Goal: Transaction & Acquisition: Purchase product/service

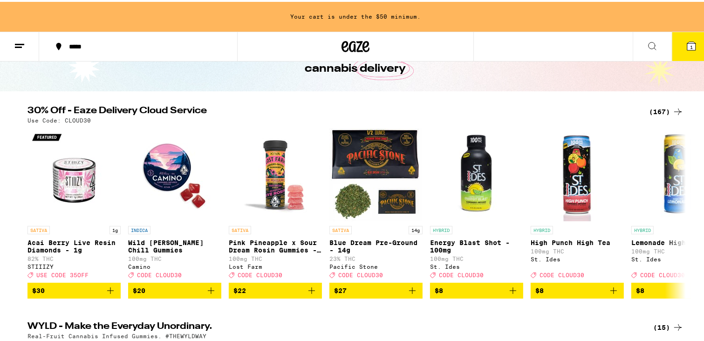
scroll to position [61, 0]
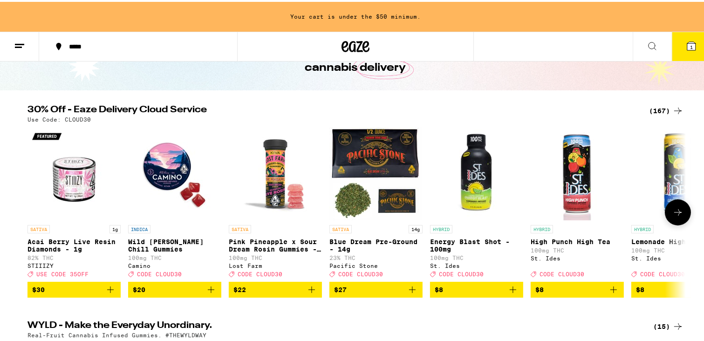
click at [676, 212] on icon at bounding box center [677, 210] width 11 height 11
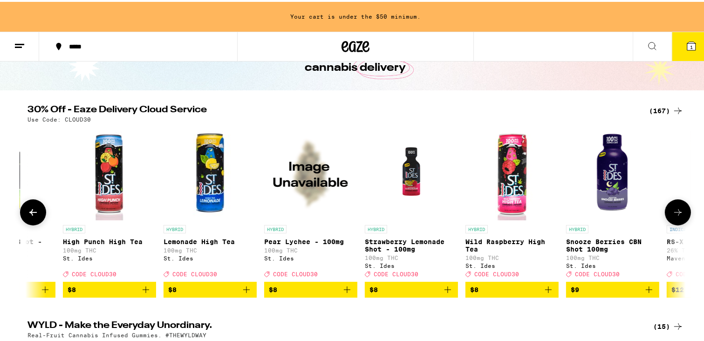
scroll to position [0, 554]
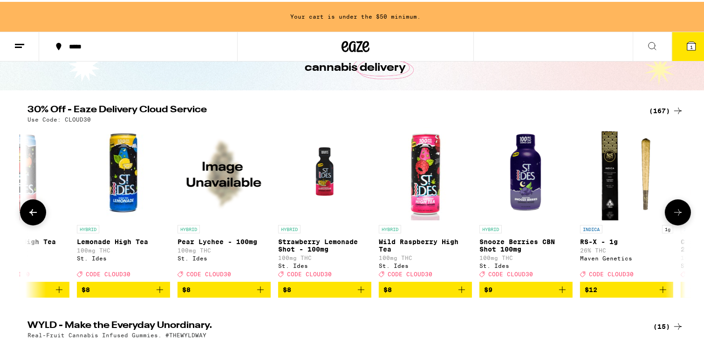
click at [672, 211] on icon at bounding box center [677, 210] width 11 height 11
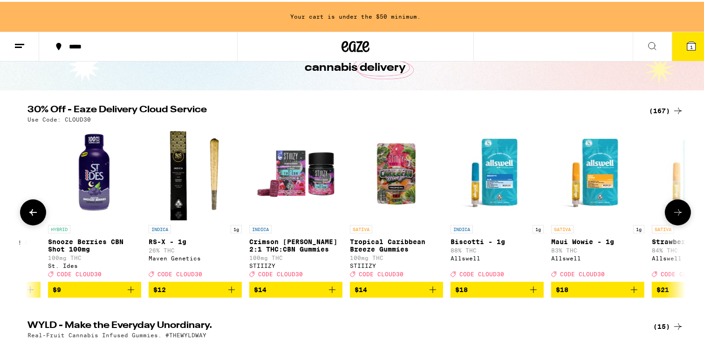
scroll to position [0, 1108]
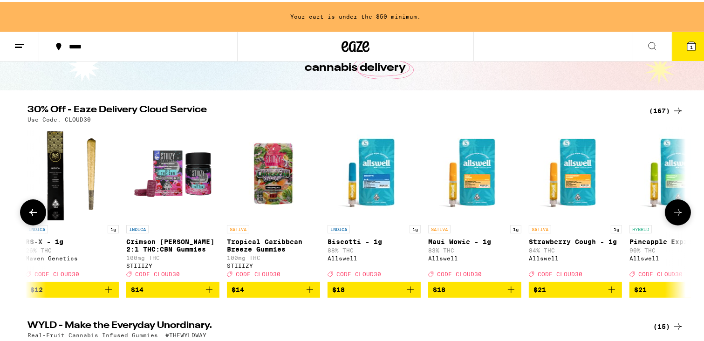
click at [156, 183] on img "Open page for Crimson Berry 2:1 THC:CBN Gummies from STIIIZY" at bounding box center [172, 171] width 93 height 93
click at [268, 193] on img "Open page for Tropical Caribbean Breeze Gummies from STIIIZY" at bounding box center [273, 171] width 93 height 93
click at [678, 215] on icon at bounding box center [677, 210] width 11 height 11
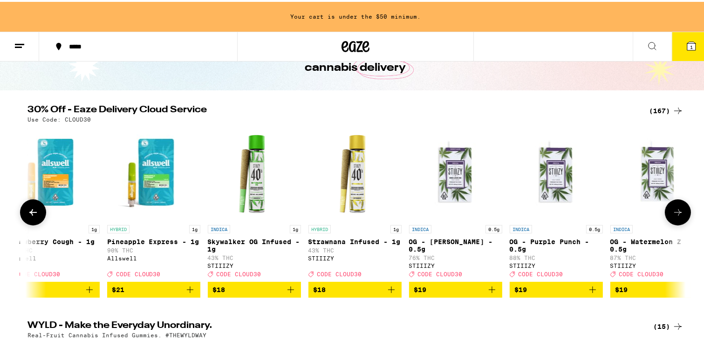
scroll to position [0, 1663]
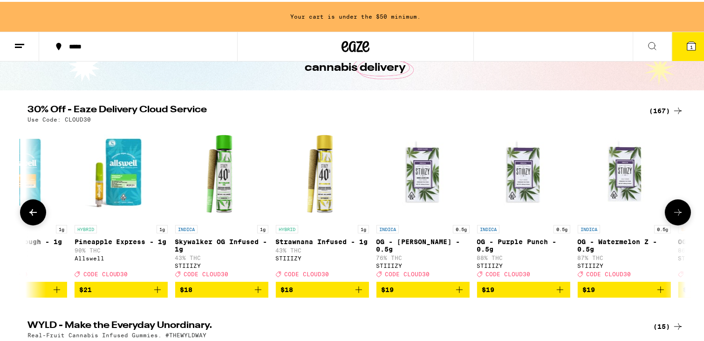
click at [425, 190] on img "Open page for OG - King Louis XIII - 0.5g from STIIIZY" at bounding box center [422, 171] width 93 height 93
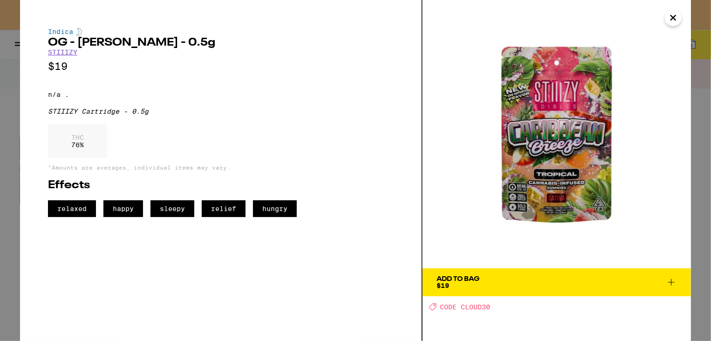
click at [675, 18] on icon "Close" at bounding box center [672, 18] width 11 height 14
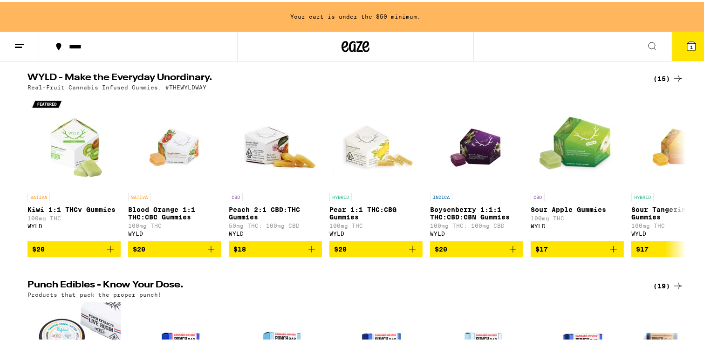
scroll to position [311, 0]
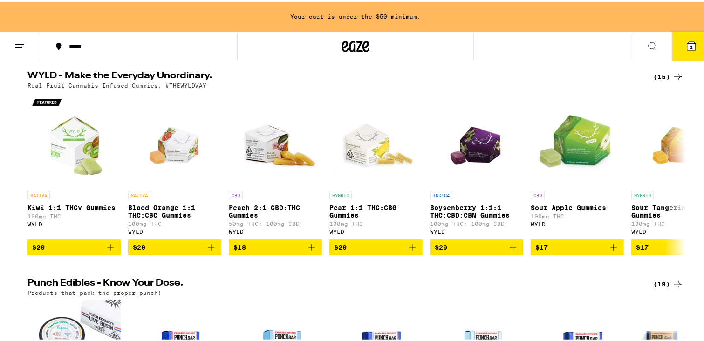
click at [687, 152] on div "WYLD - Make the Everyday Unordinary. (15) Real-Fruit Cannabis Infused Gummies. …" at bounding box center [355, 161] width 711 height 184
click at [674, 178] on icon at bounding box center [677, 172] width 11 height 11
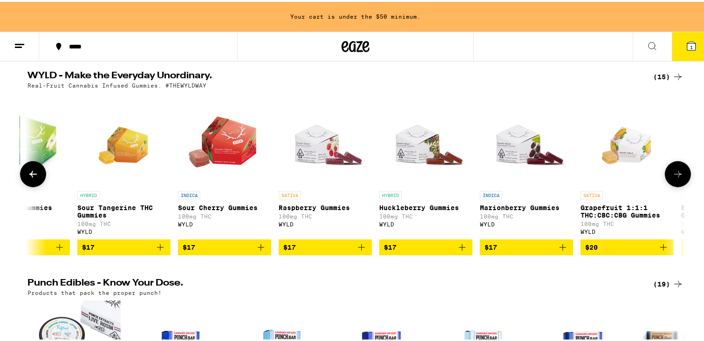
scroll to position [0, 554]
click at [672, 178] on icon at bounding box center [677, 172] width 11 height 11
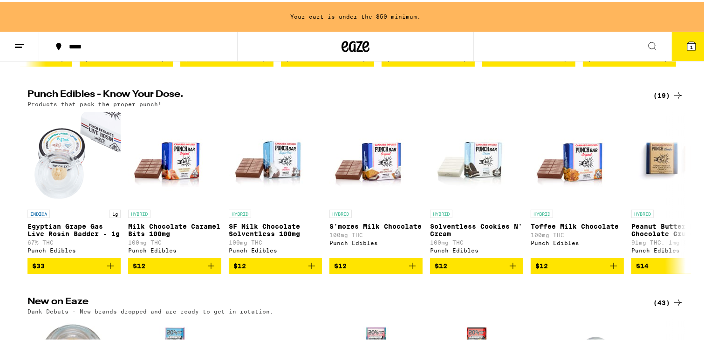
scroll to position [501, 0]
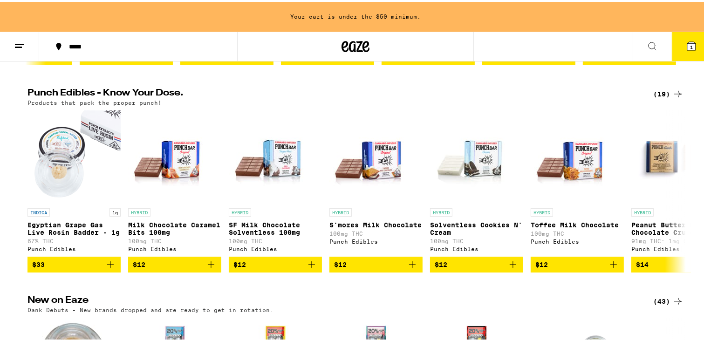
click at [672, 195] on icon at bounding box center [677, 189] width 11 height 11
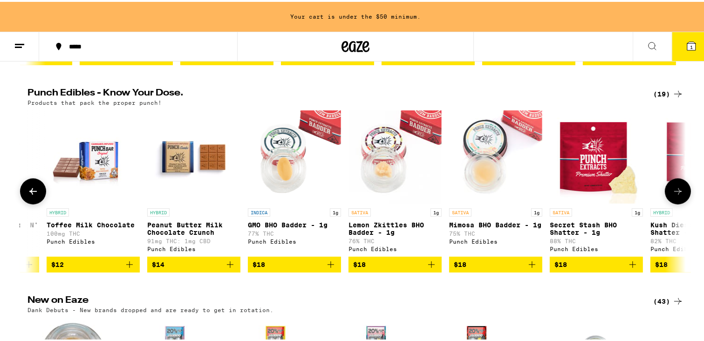
scroll to position [0, 554]
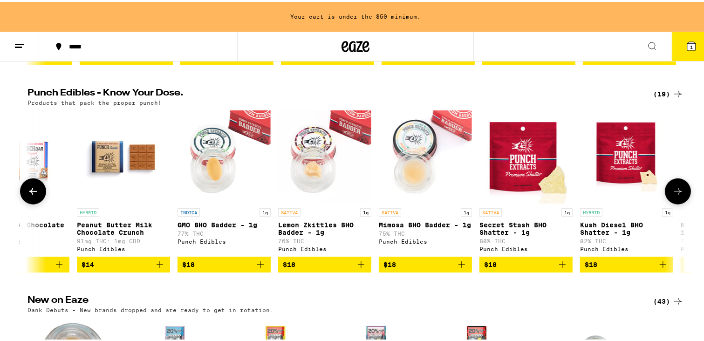
click at [672, 195] on icon at bounding box center [677, 189] width 11 height 11
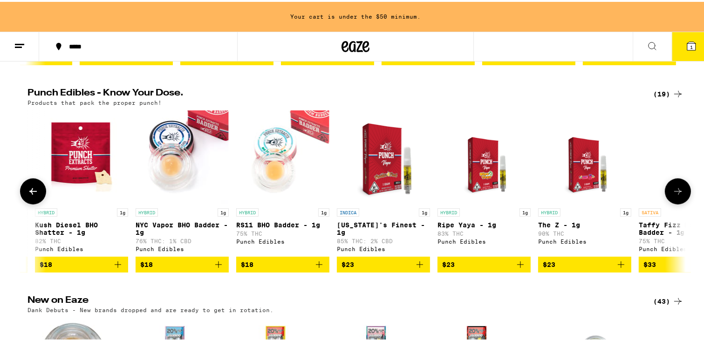
scroll to position [0, 1108]
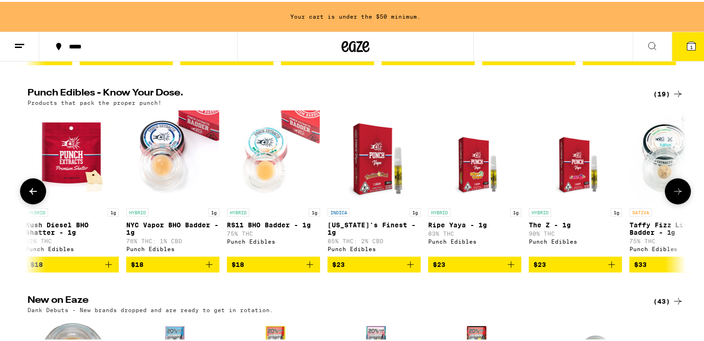
click at [677, 193] on icon at bounding box center [677, 189] width 7 height 7
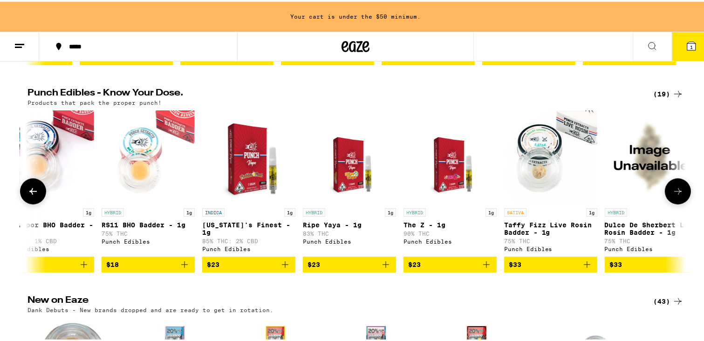
scroll to position [0, 1255]
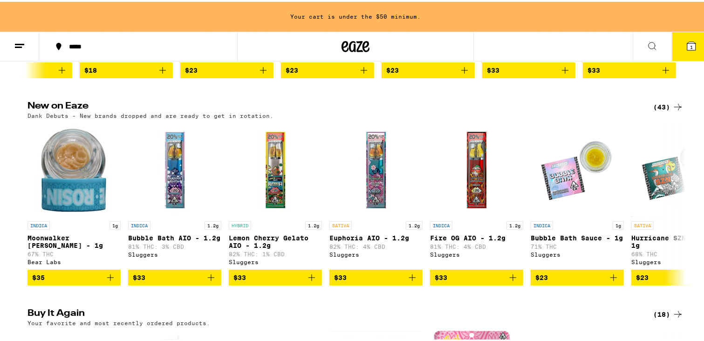
scroll to position [697, 0]
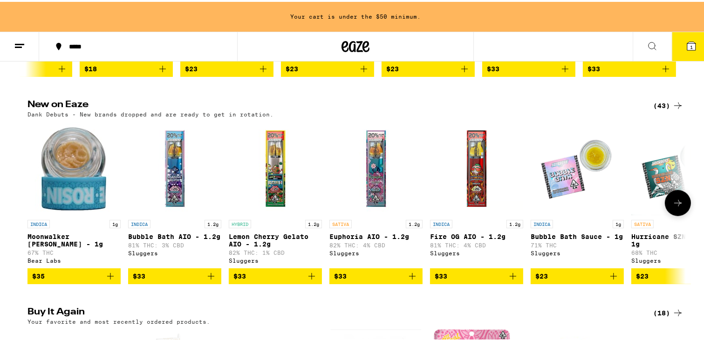
click at [672, 207] on icon at bounding box center [677, 201] width 11 height 11
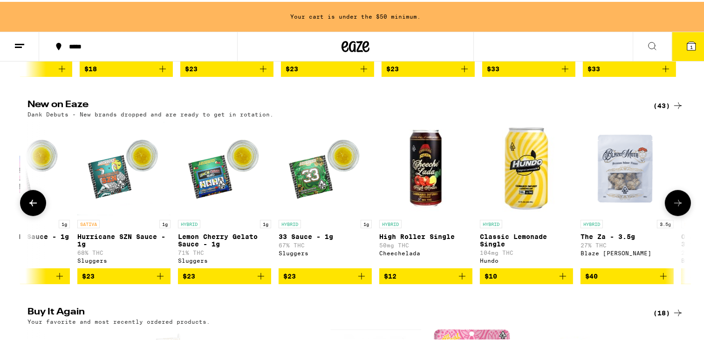
scroll to position [0, 554]
click at [672, 207] on icon at bounding box center [677, 201] width 11 height 11
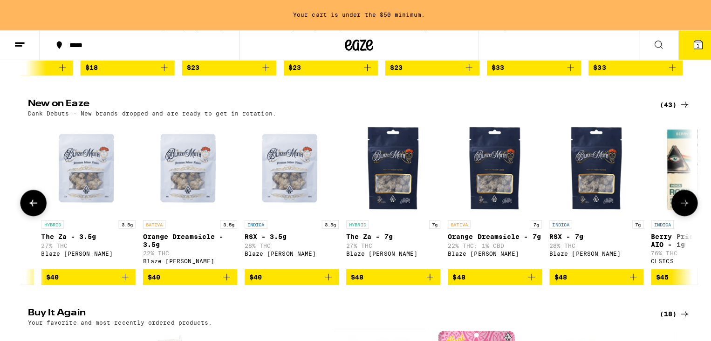
scroll to position [0, 1108]
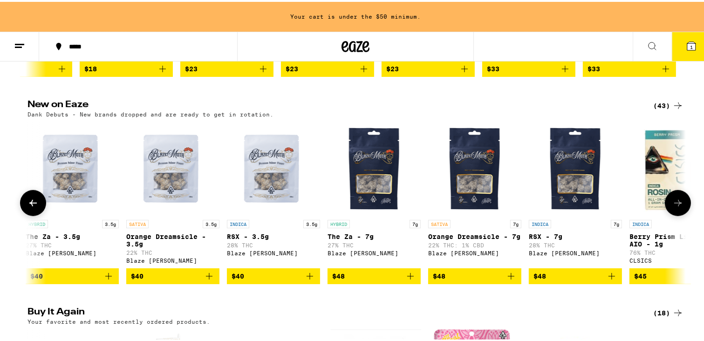
click at [574, 203] on img "Open page for RSX - 7g from Blaze Mota" at bounding box center [575, 166] width 93 height 93
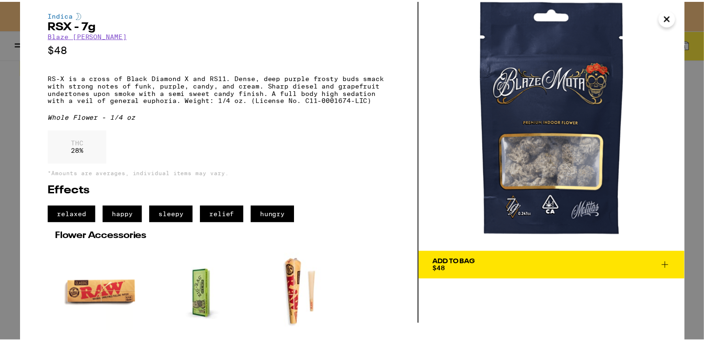
scroll to position [89, 0]
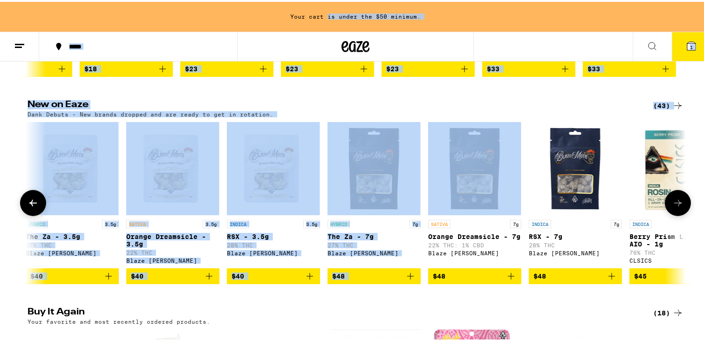
drag, startPoint x: 324, startPoint y: 13, endPoint x: 484, endPoint y: 183, distance: 232.9
click at [678, 207] on icon at bounding box center [677, 201] width 11 height 11
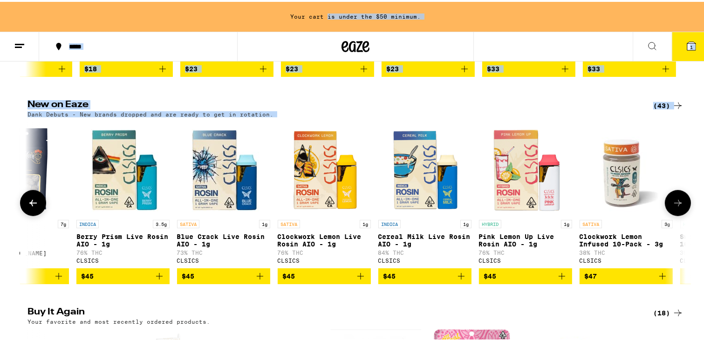
scroll to position [0, 1663]
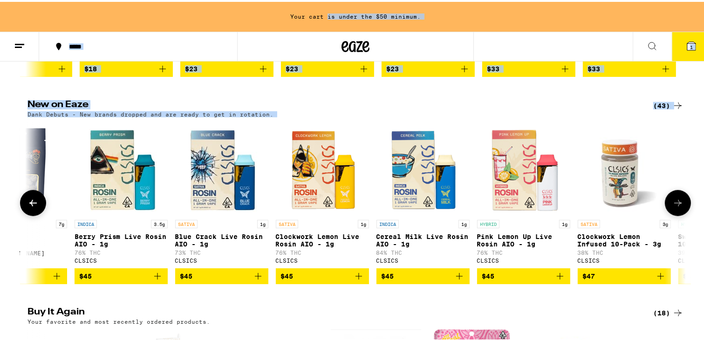
click at [678, 207] on icon at bounding box center [677, 201] width 11 height 11
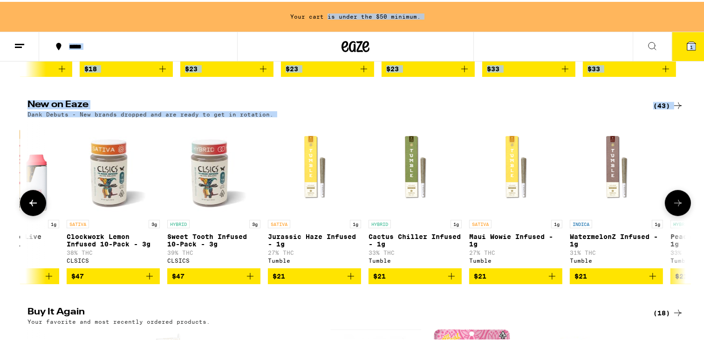
scroll to position [0, 2217]
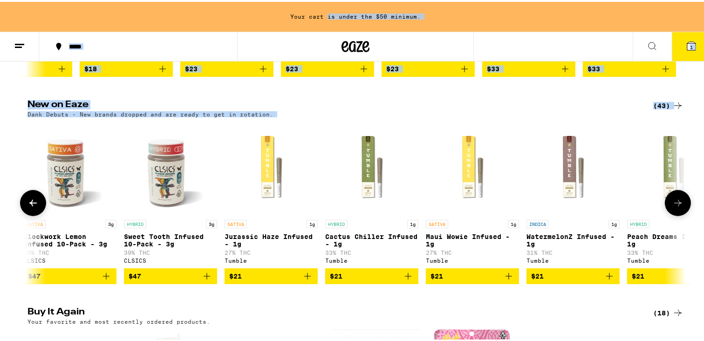
click at [678, 207] on icon at bounding box center [677, 201] width 11 height 11
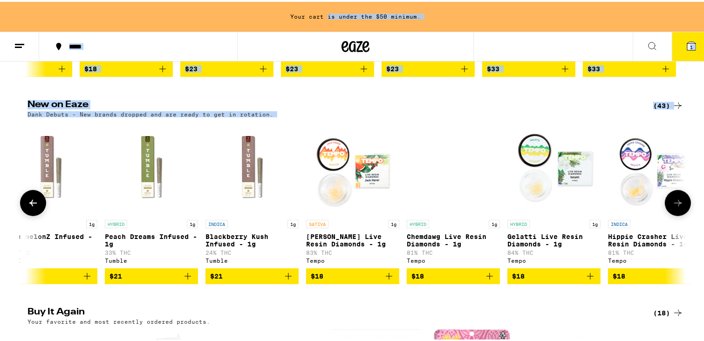
scroll to position [0, 2772]
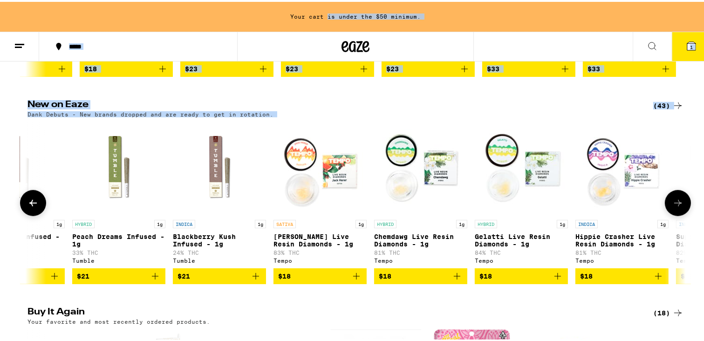
click at [678, 207] on icon at bounding box center [677, 201] width 11 height 11
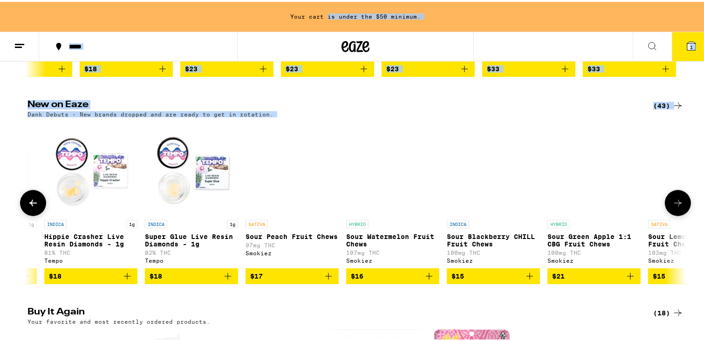
scroll to position [0, 3326]
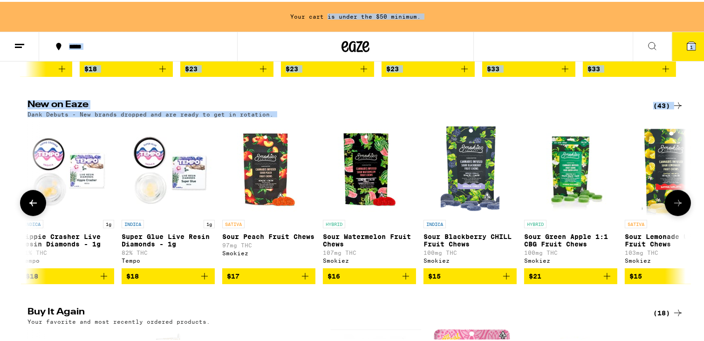
click at [678, 207] on icon at bounding box center [677, 201] width 11 height 11
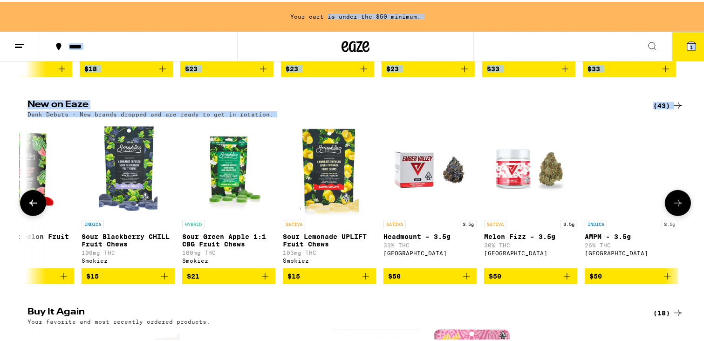
scroll to position [0, 3670]
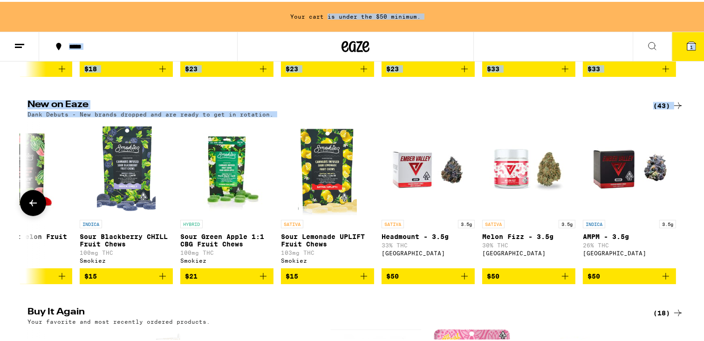
click at [612, 180] on img "Open page for AMPM - 3.5g from Ember Valley" at bounding box center [629, 166] width 93 height 93
click at [415, 181] on img "Open page for Headmount - 3.5g from Ember Valley" at bounding box center [427, 166] width 93 height 93
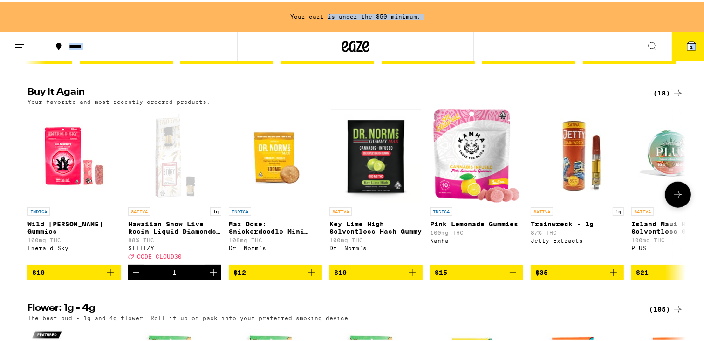
scroll to position [921, 0]
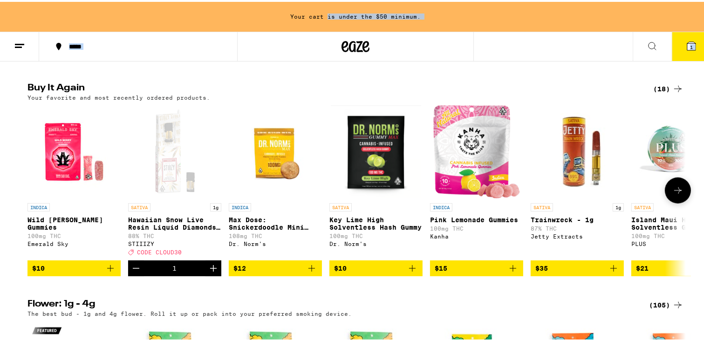
click at [678, 194] on icon at bounding box center [677, 188] width 11 height 11
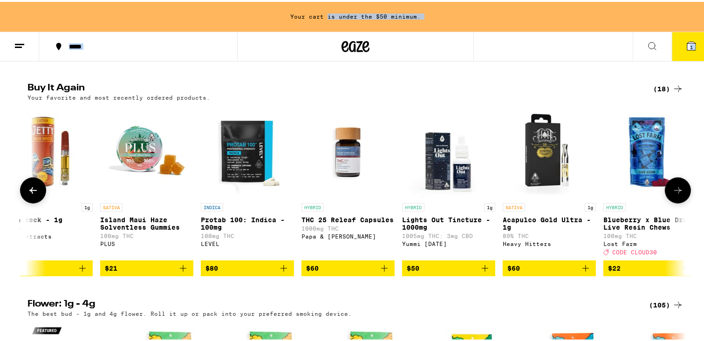
scroll to position [0, 554]
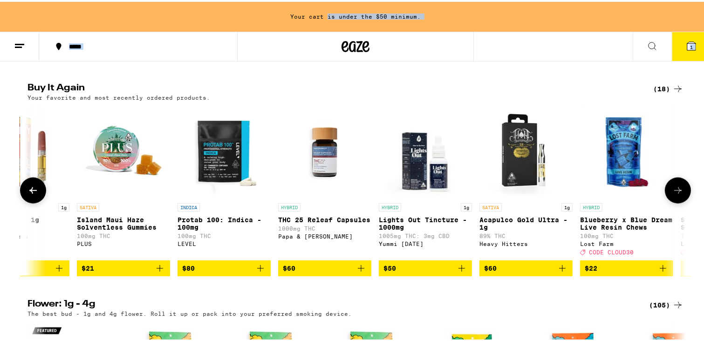
click at [674, 194] on icon at bounding box center [677, 188] width 11 height 11
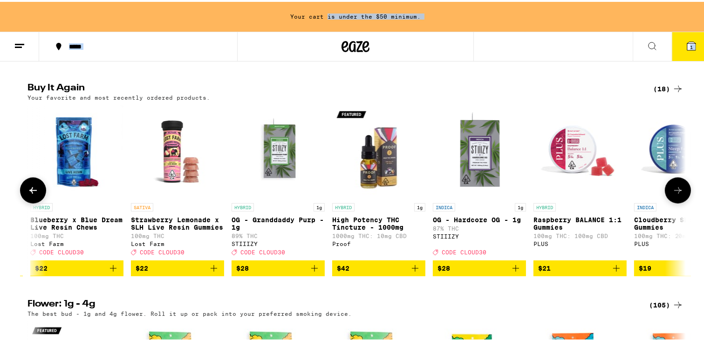
scroll to position [0, 1108]
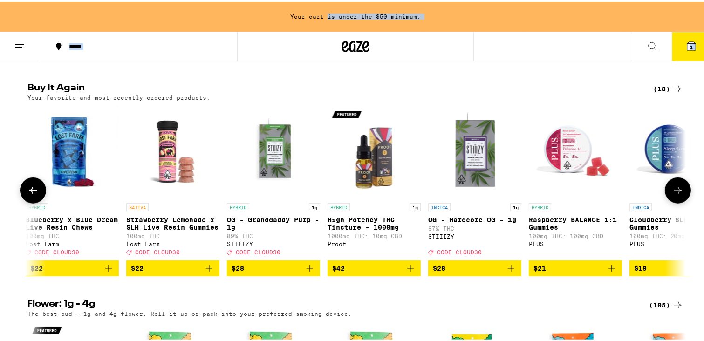
click at [679, 194] on icon at bounding box center [677, 188] width 11 height 11
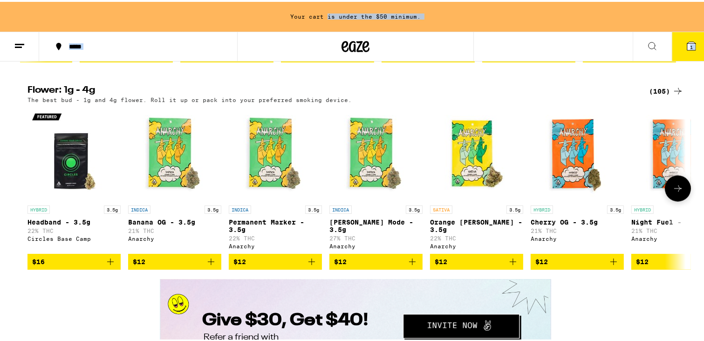
scroll to position [1138, 0]
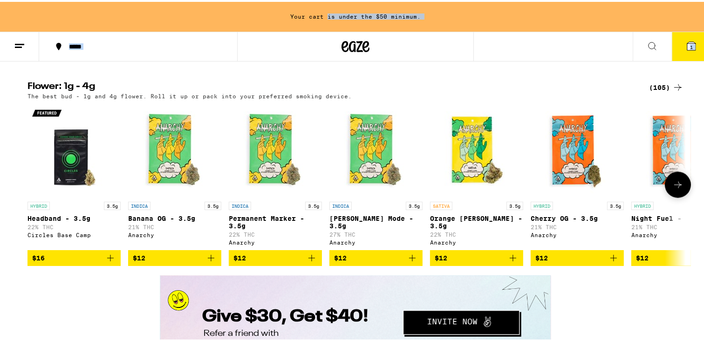
click at [679, 189] on icon at bounding box center [677, 182] width 11 height 11
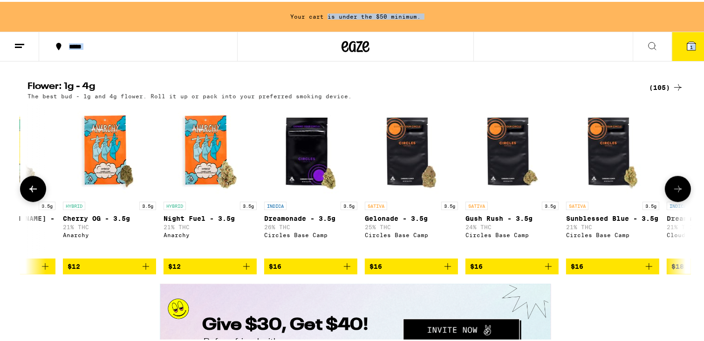
scroll to position [0, 554]
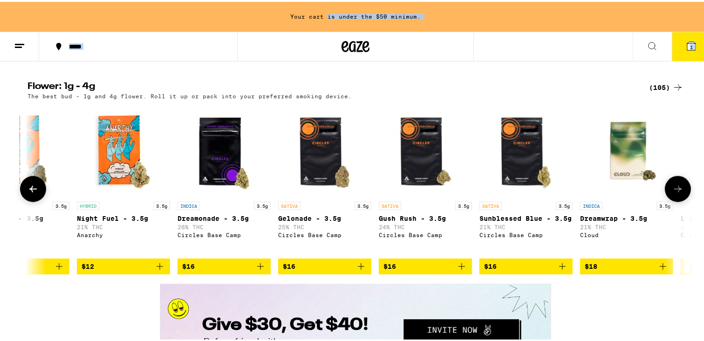
click at [674, 193] on icon at bounding box center [677, 187] width 11 height 11
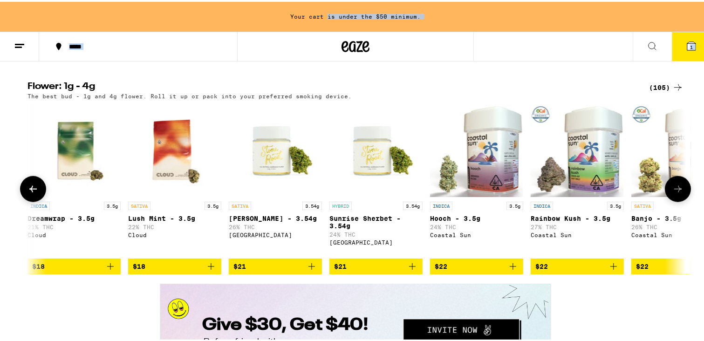
scroll to position [0, 1108]
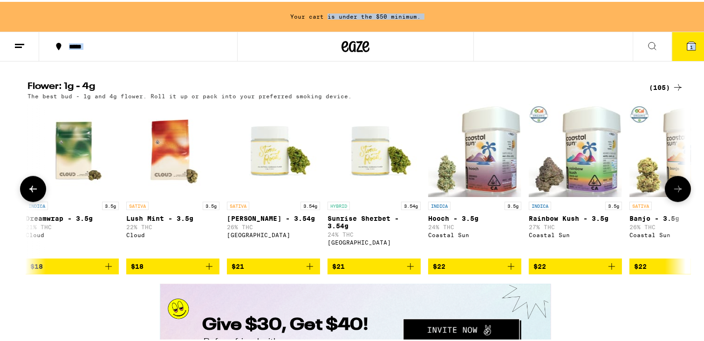
click at [674, 193] on icon at bounding box center [677, 187] width 11 height 11
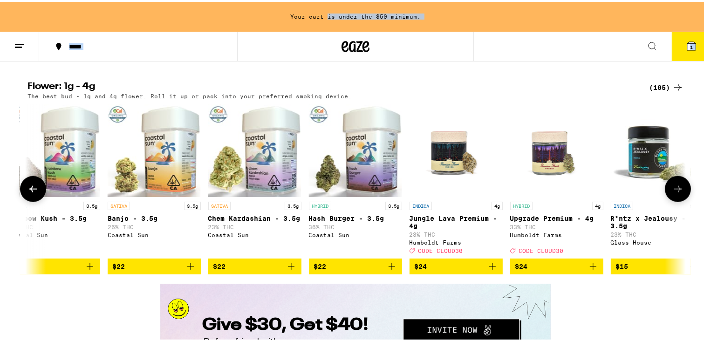
scroll to position [0, 1663]
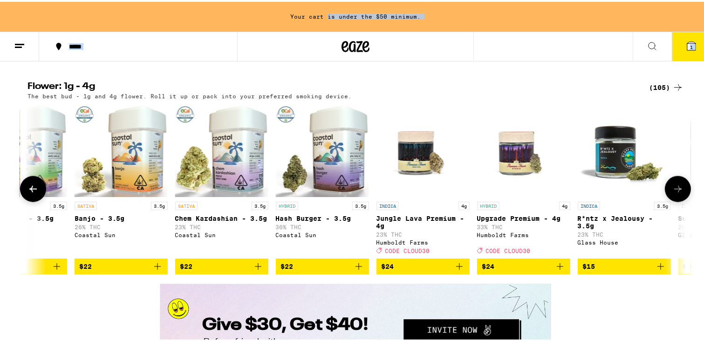
click at [674, 193] on icon at bounding box center [677, 187] width 11 height 11
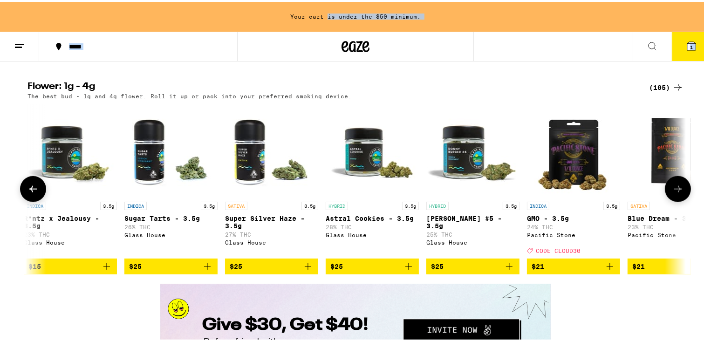
scroll to position [0, 2217]
click at [674, 193] on icon at bounding box center [677, 187] width 11 height 11
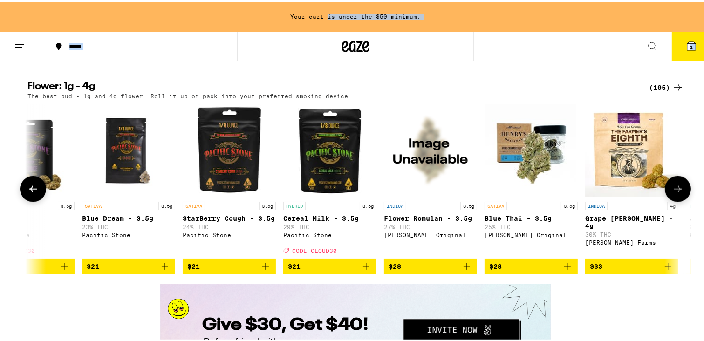
scroll to position [0, 2772]
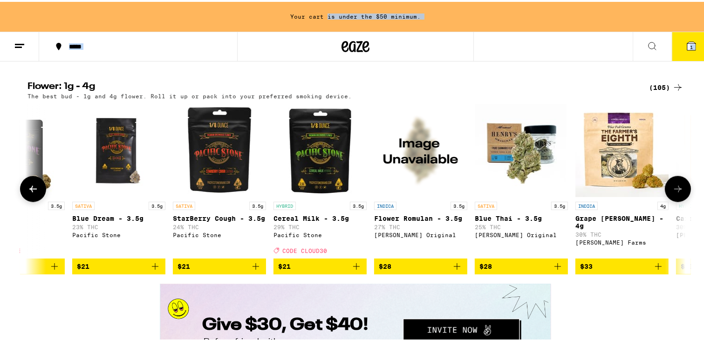
click at [516, 195] on img "Open page for Blue Thai - 3.5g from Henry's Original" at bounding box center [521, 148] width 93 height 93
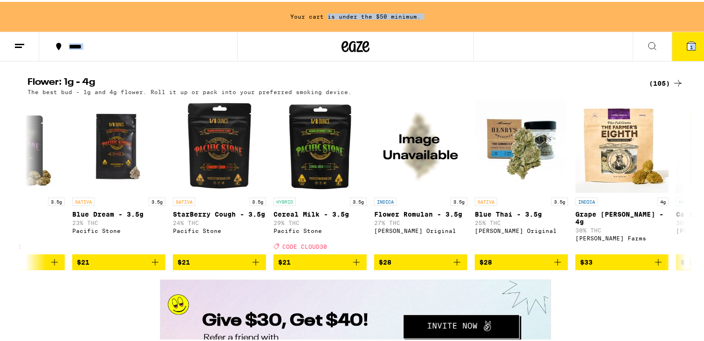
scroll to position [1142, 0]
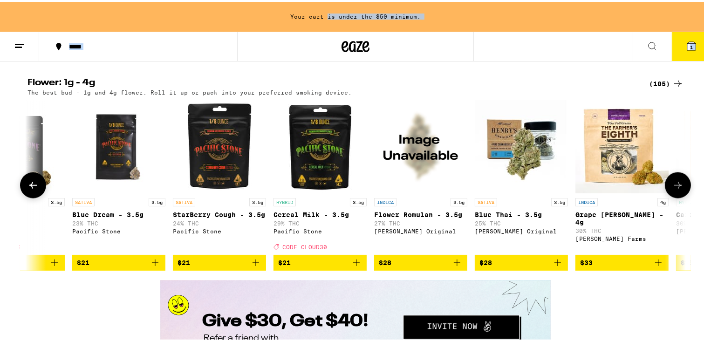
click at [673, 189] on icon at bounding box center [677, 183] width 11 height 11
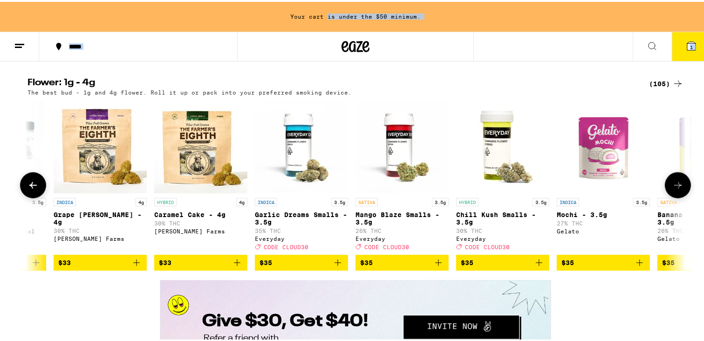
scroll to position [0, 3326]
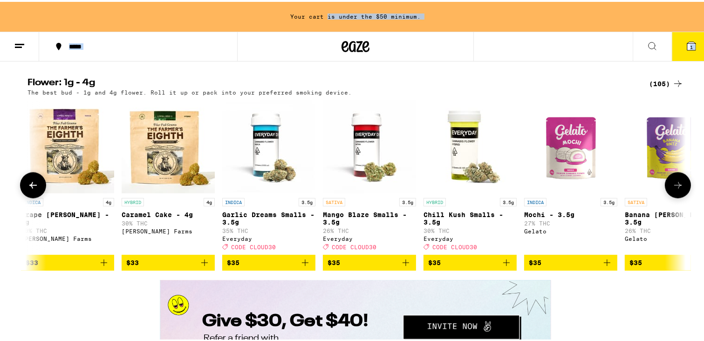
click at [673, 189] on icon at bounding box center [677, 183] width 11 height 11
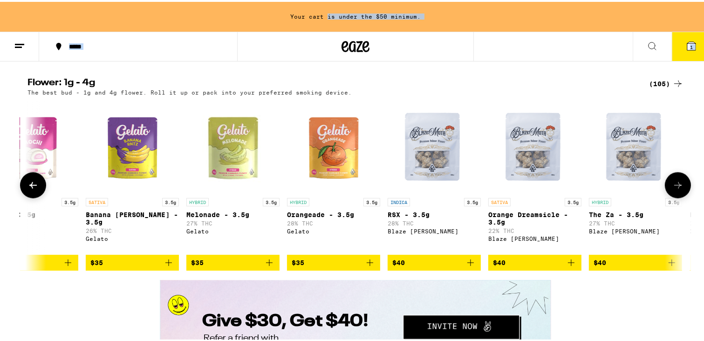
scroll to position [0, 3880]
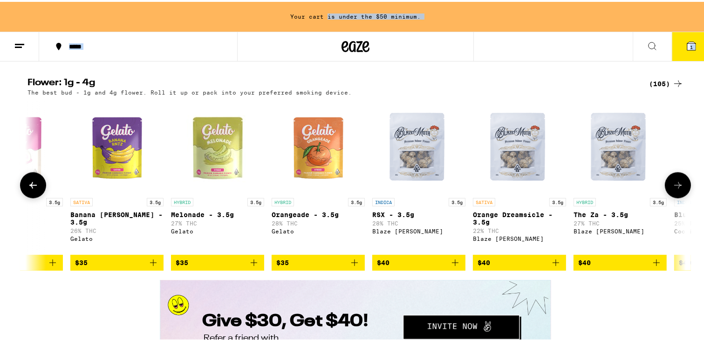
click at [673, 189] on icon at bounding box center [677, 183] width 11 height 11
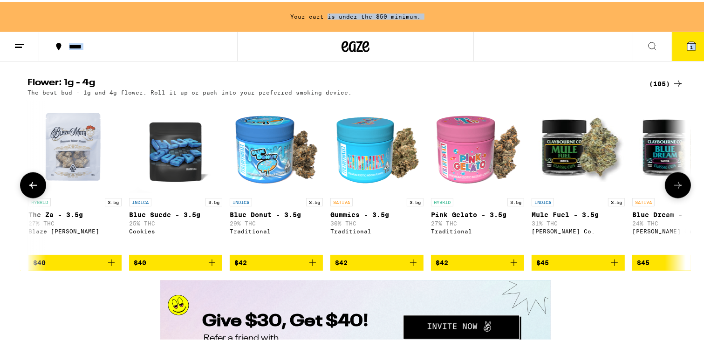
scroll to position [0, 4435]
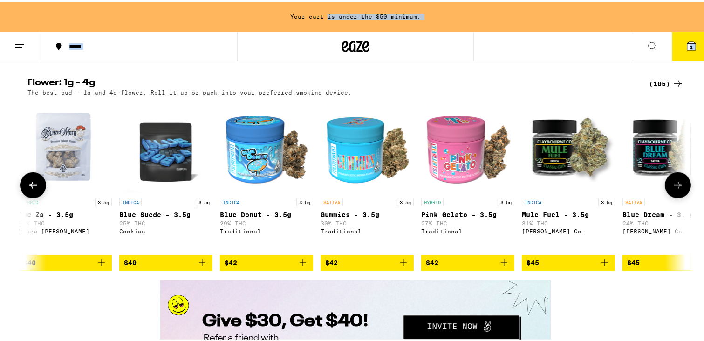
click at [673, 189] on icon at bounding box center [677, 183] width 11 height 11
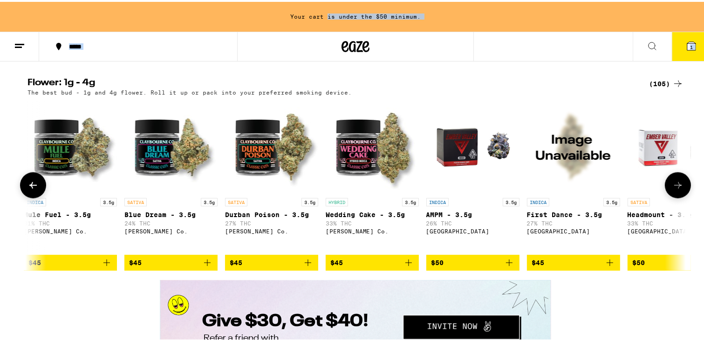
scroll to position [0, 4989]
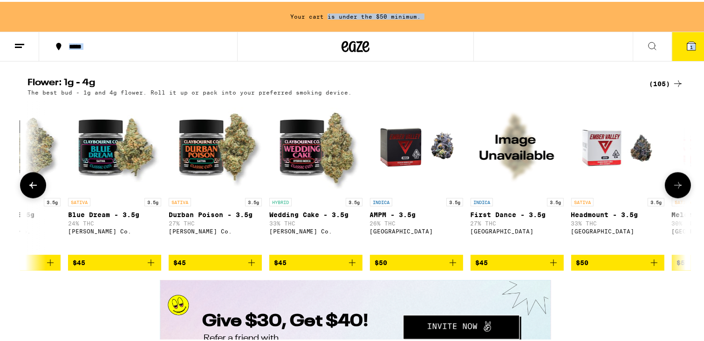
drag, startPoint x: 673, startPoint y: 215, endPoint x: 673, endPoint y: 223, distance: 7.9
click at [673, 189] on icon at bounding box center [677, 183] width 11 height 11
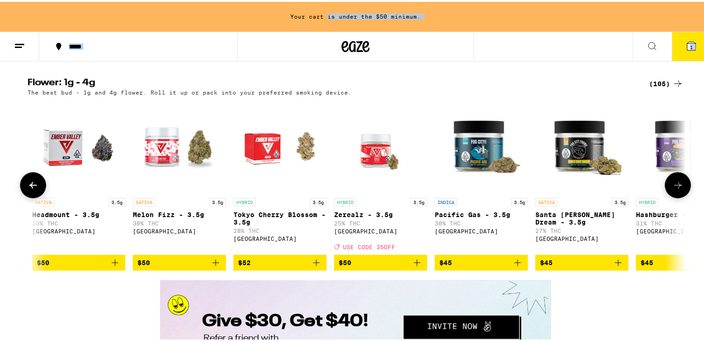
scroll to position [0, 5543]
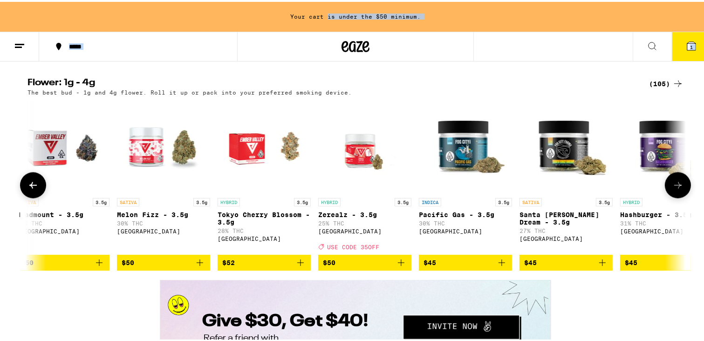
click at [673, 189] on icon at bounding box center [677, 183] width 11 height 11
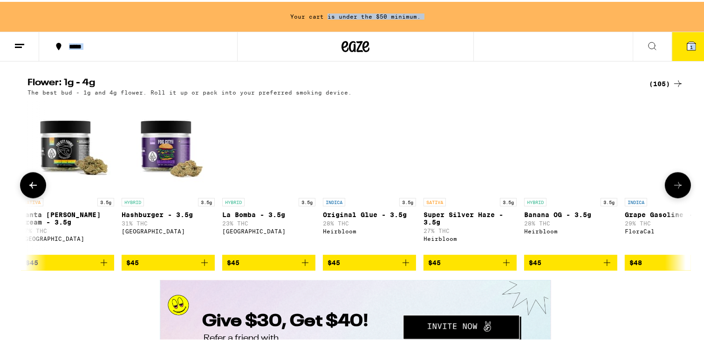
scroll to position [0, 6098]
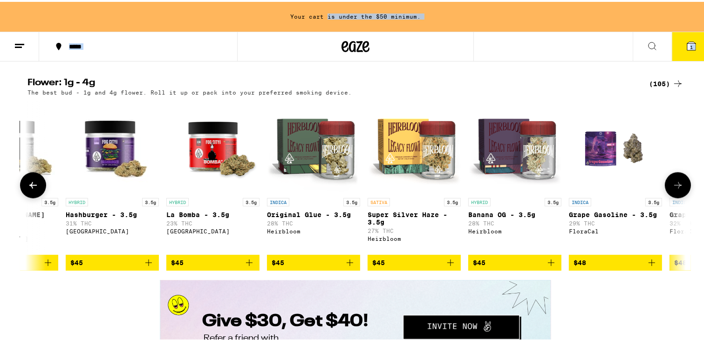
click at [673, 189] on icon at bounding box center [677, 183] width 11 height 11
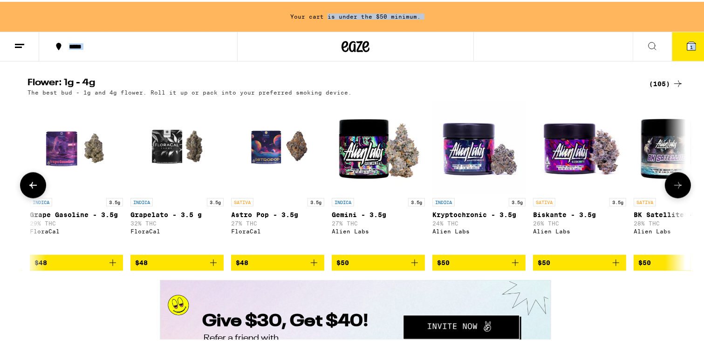
scroll to position [0, 6652]
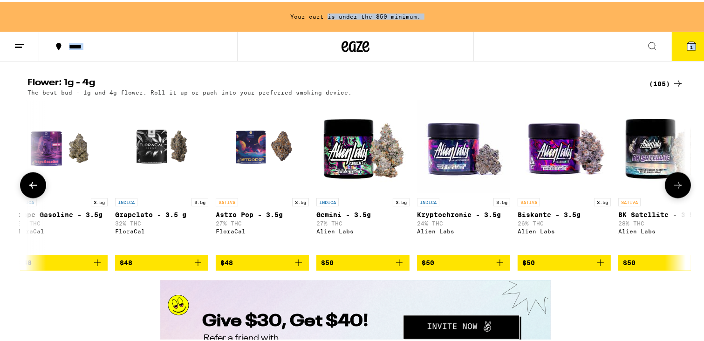
click at [673, 189] on icon at bounding box center [677, 183] width 11 height 11
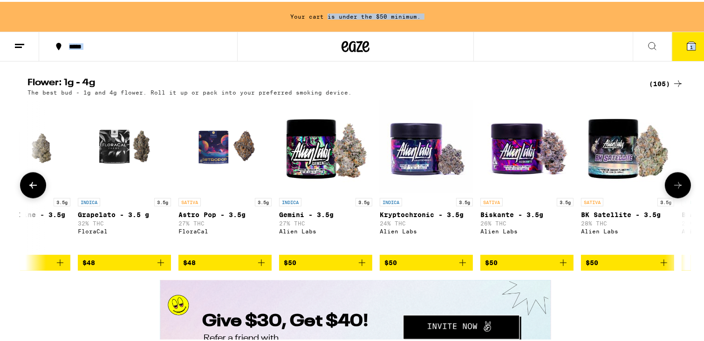
click at [673, 189] on icon at bounding box center [677, 183] width 11 height 11
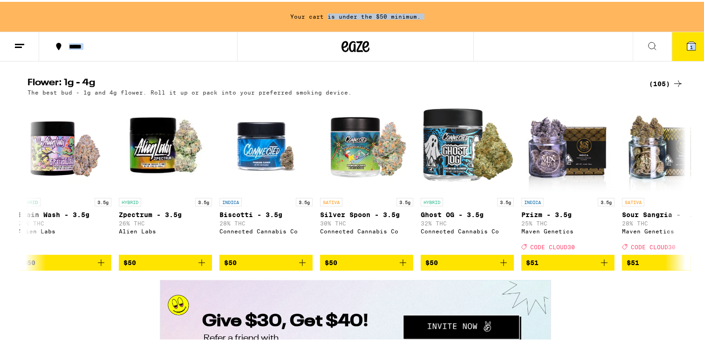
scroll to position [0, 7359]
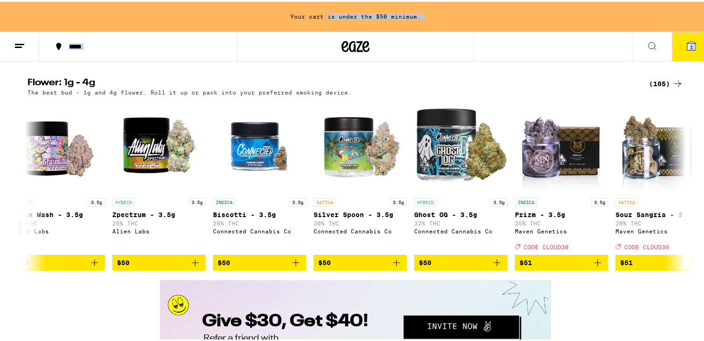
drag, startPoint x: 673, startPoint y: 223, endPoint x: 700, endPoint y: 249, distance: 38.2
click at [700, 249] on div "Flower: 1g - 4g (105) The best bud - 1g and 4g flower. Roll it up or pack into …" at bounding box center [355, 172] width 711 height 192
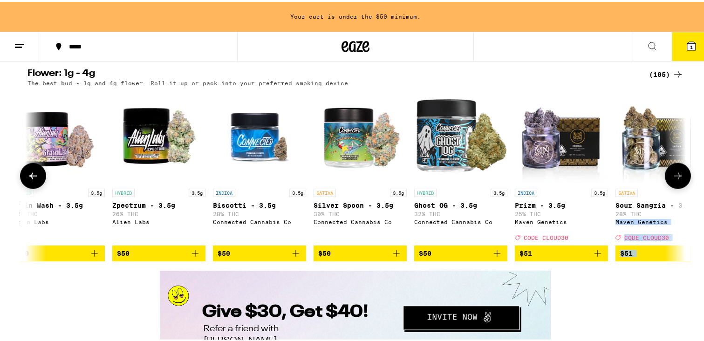
drag, startPoint x: 700, startPoint y: 242, endPoint x: 675, endPoint y: 210, distance: 41.1
click at [675, 210] on div "Flower: 1g - 4g (105) The best bud - 1g and 4g flower. Roll it up or pack into …" at bounding box center [355, 163] width 711 height 192
click at [675, 177] on icon at bounding box center [677, 174] width 7 height 7
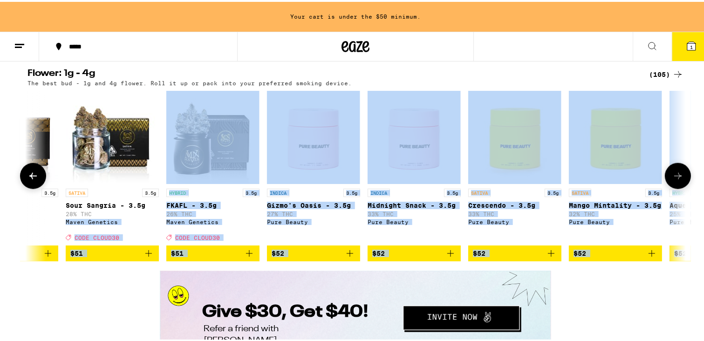
scroll to position [0, 7913]
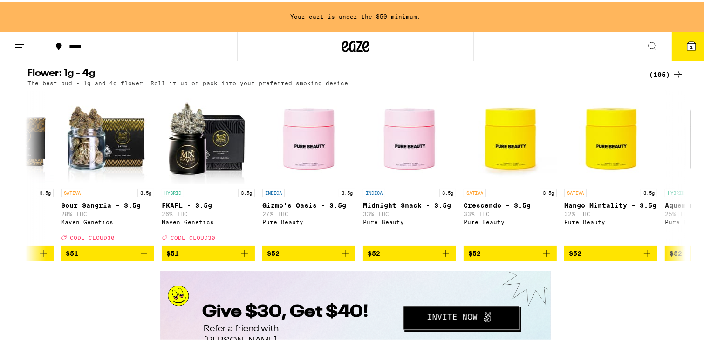
click at [631, 78] on h2 "Flower: 1g - 4g" at bounding box center [332, 72] width 610 height 11
click at [676, 180] on icon at bounding box center [677, 174] width 11 height 11
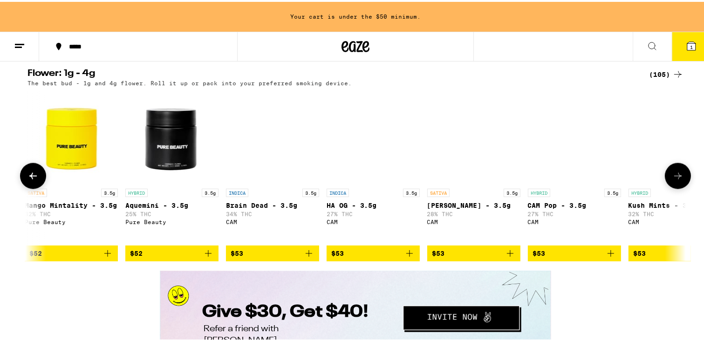
scroll to position [0, 8467]
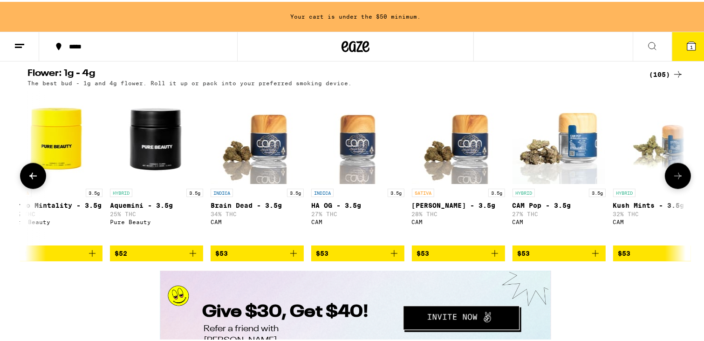
click at [673, 180] on icon at bounding box center [677, 174] width 11 height 11
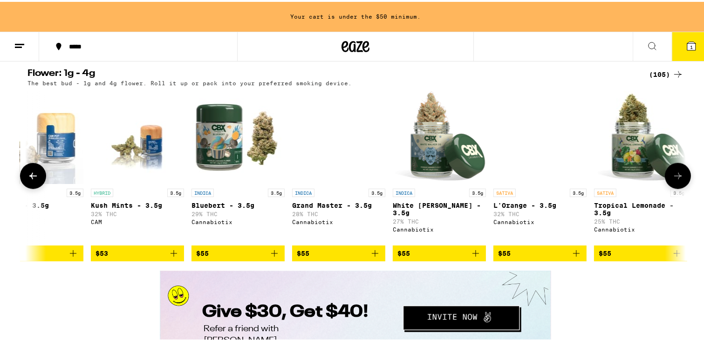
scroll to position [0, 9022]
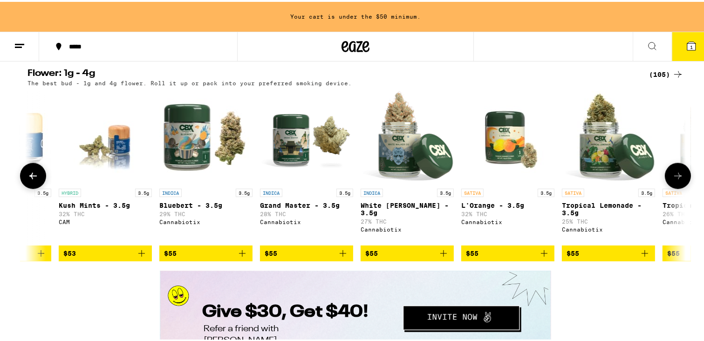
drag, startPoint x: 672, startPoint y: 209, endPoint x: 672, endPoint y: 217, distance: 8.9
click at [672, 187] on button at bounding box center [678, 174] width 26 height 26
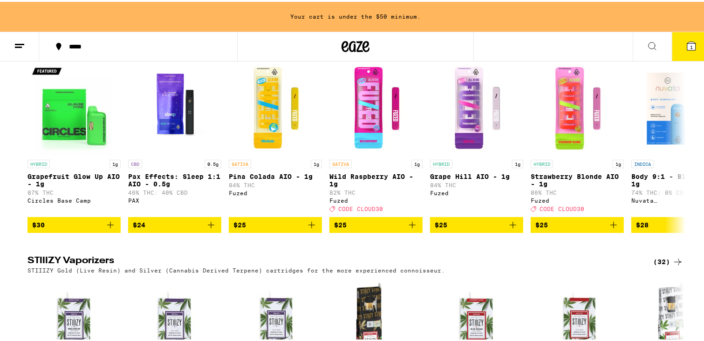
scroll to position [1916, 0]
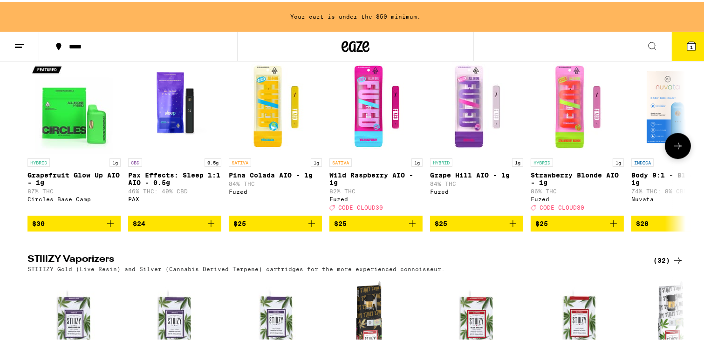
click at [676, 147] on icon at bounding box center [677, 144] width 7 height 7
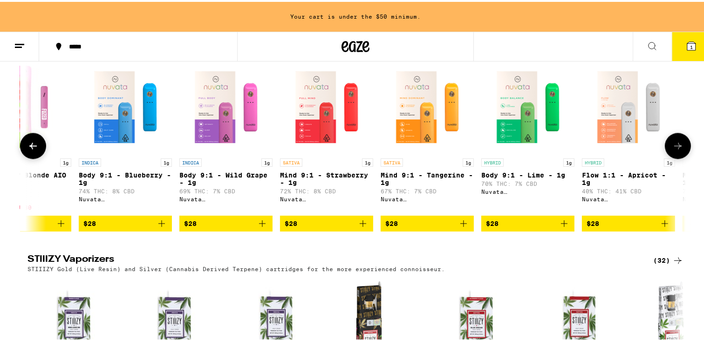
scroll to position [0, 554]
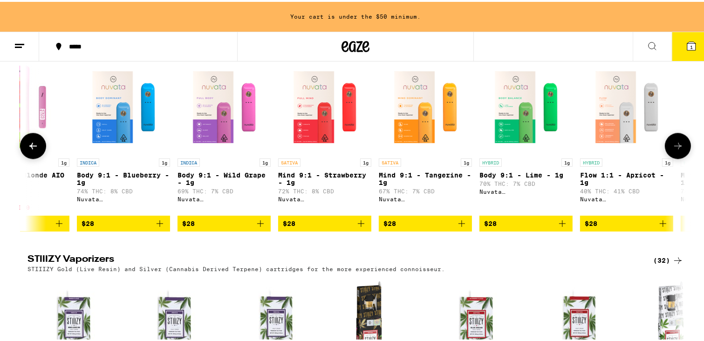
click at [676, 147] on icon at bounding box center [677, 144] width 7 height 7
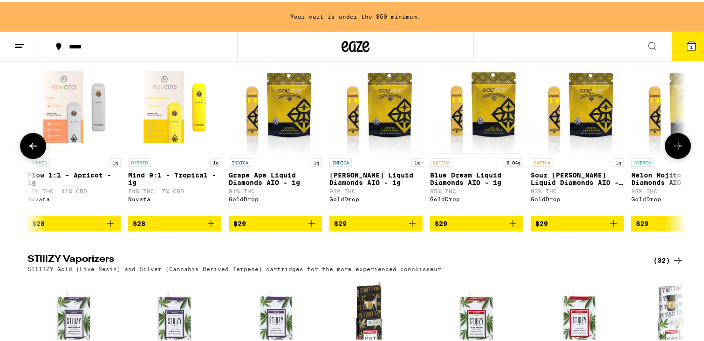
scroll to position [0, 1108]
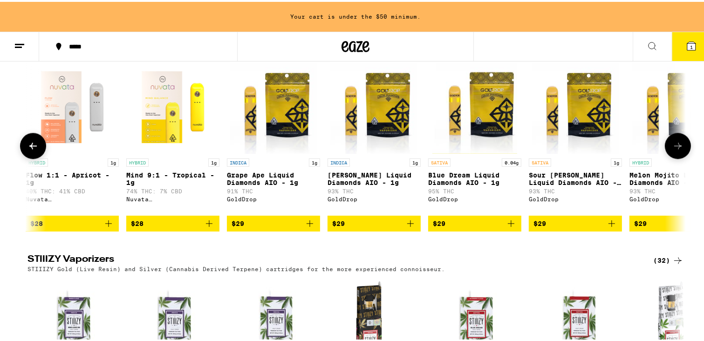
click at [676, 147] on icon at bounding box center [677, 144] width 7 height 7
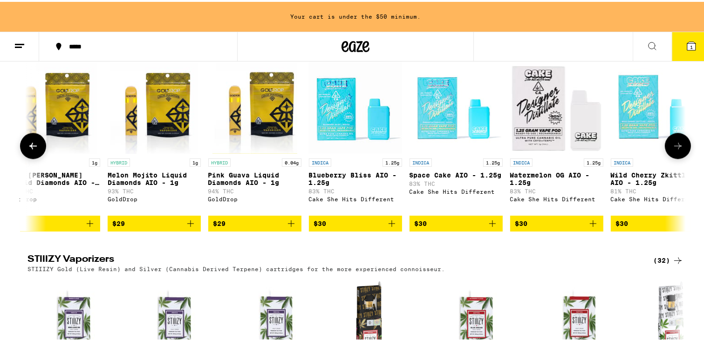
scroll to position [0, 1663]
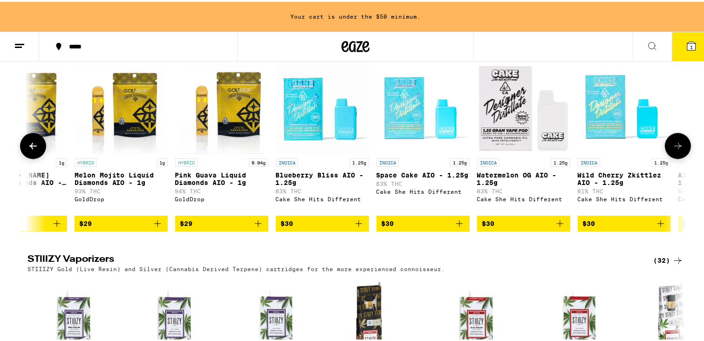
click at [676, 147] on icon at bounding box center [677, 144] width 7 height 7
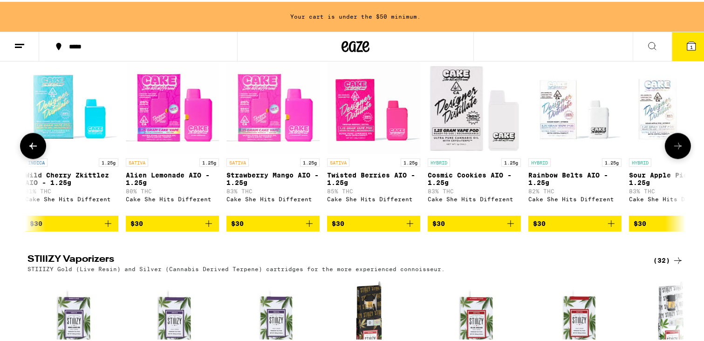
scroll to position [0, 2217]
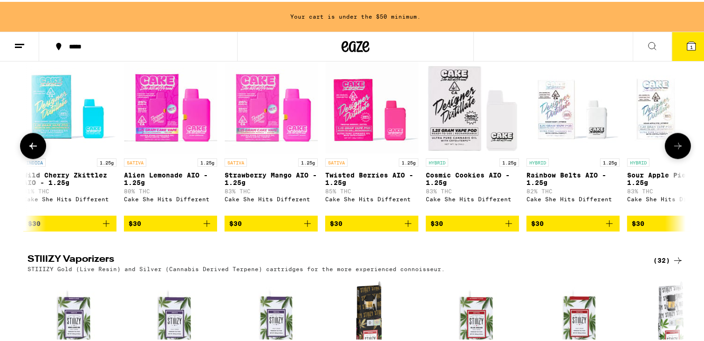
click at [676, 147] on icon at bounding box center [677, 144] width 7 height 7
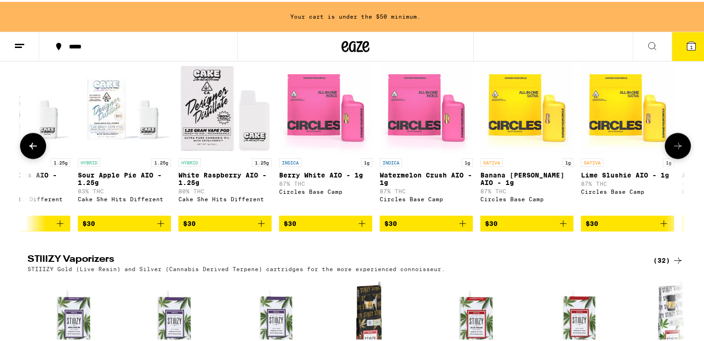
scroll to position [0, 2772]
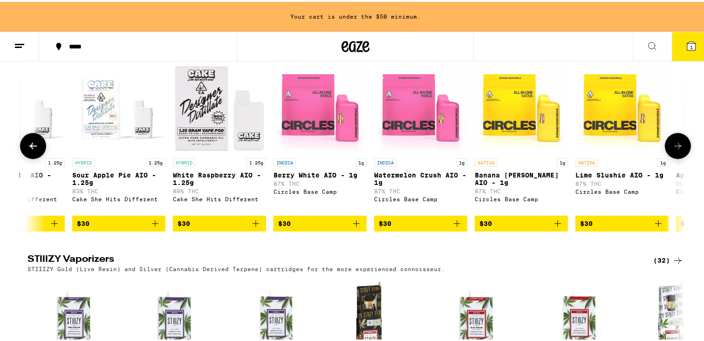
click at [676, 147] on icon at bounding box center [677, 144] width 7 height 7
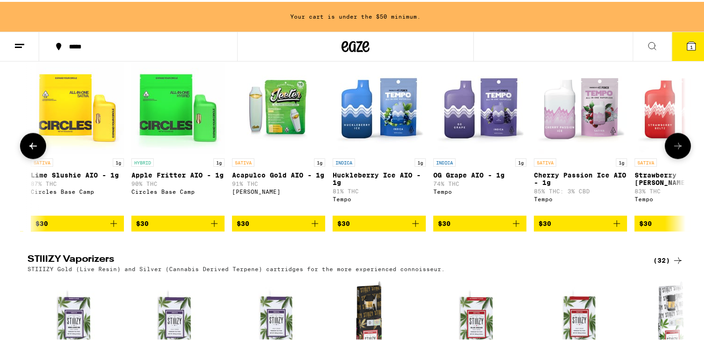
scroll to position [0, 3326]
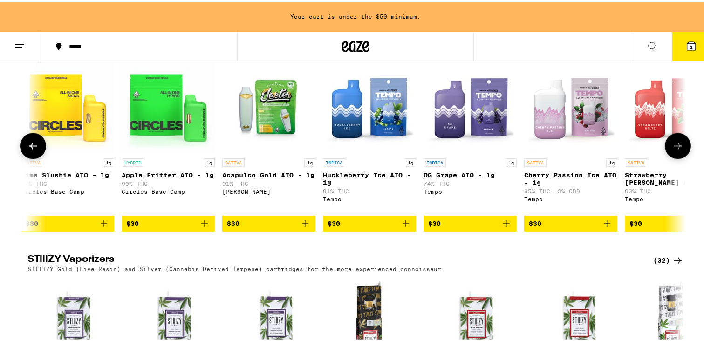
click at [676, 147] on icon at bounding box center [677, 144] width 7 height 7
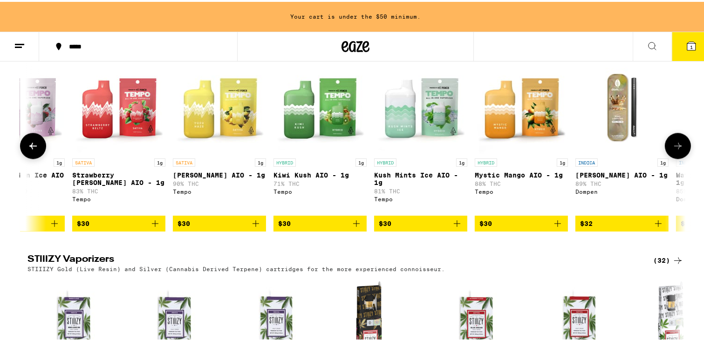
scroll to position [0, 3880]
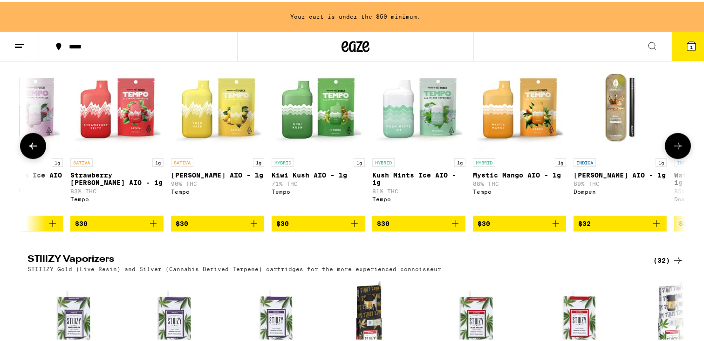
click at [676, 147] on icon at bounding box center [677, 144] width 7 height 7
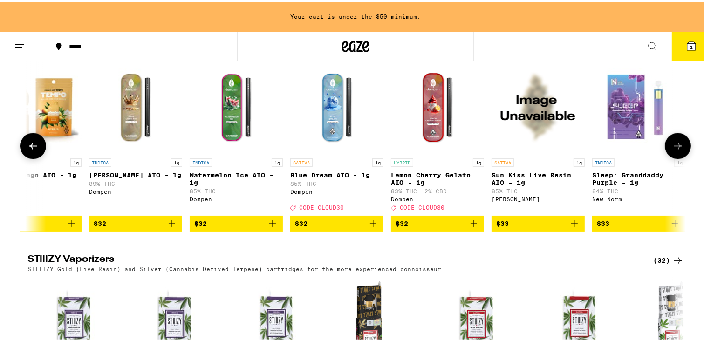
scroll to position [0, 4435]
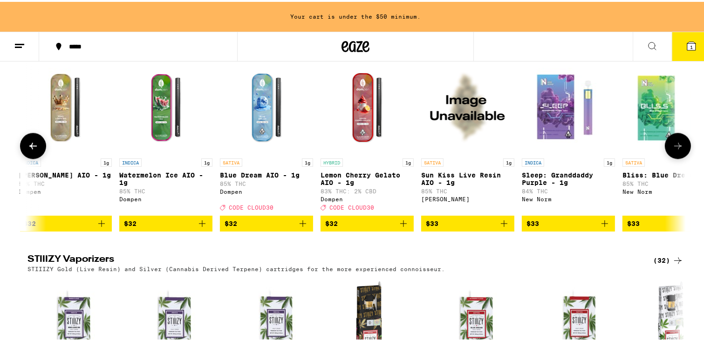
click at [676, 147] on icon at bounding box center [677, 144] width 7 height 7
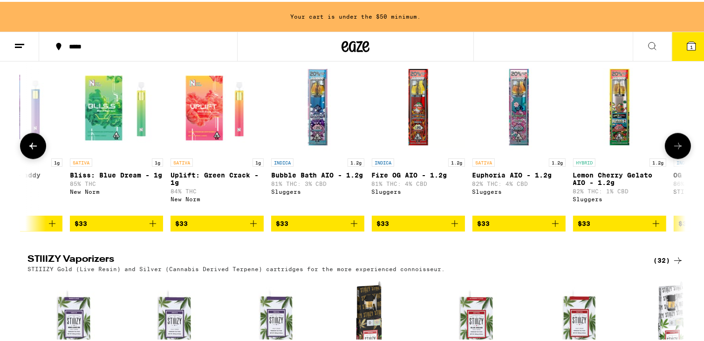
scroll to position [0, 4989]
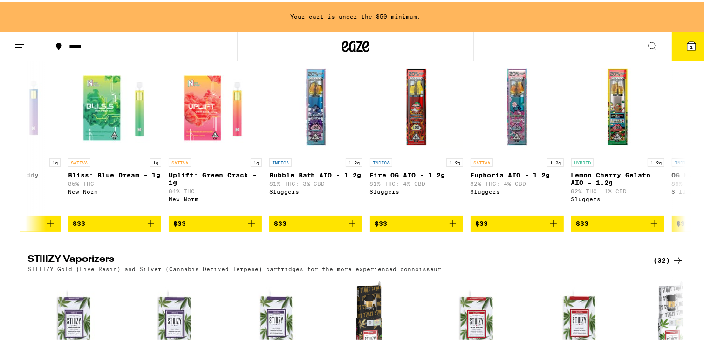
click at [79, 264] on h2 "STIIIZY Vaporizers" at bounding box center [332, 258] width 610 height 11
click at [51, 270] on p "STIIIZY Gold (Live Resin) and Silver (Cannabis Derived Terpene) cartridges for …" at bounding box center [235, 267] width 417 height 6
click at [423, 230] on button "$33" at bounding box center [416, 222] width 93 height 16
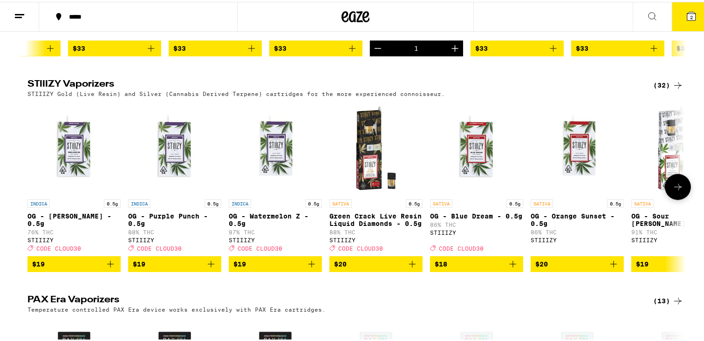
scroll to position [2066, 0]
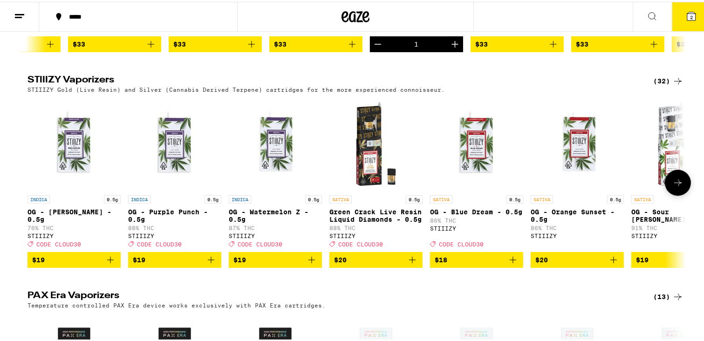
click at [681, 194] on button at bounding box center [678, 181] width 26 height 26
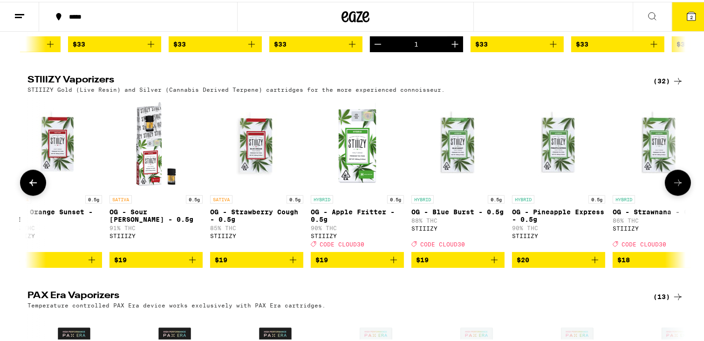
scroll to position [0, 554]
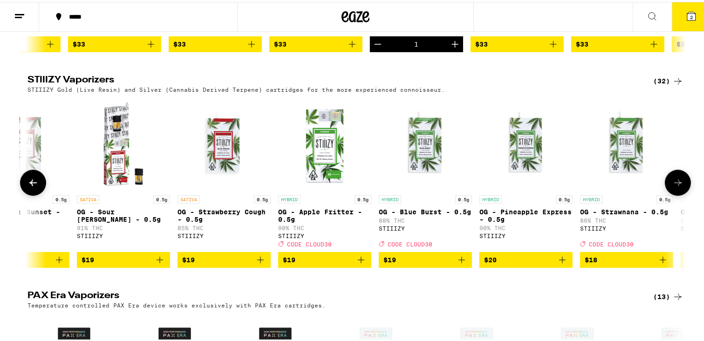
click at [681, 194] on button at bounding box center [678, 181] width 26 height 26
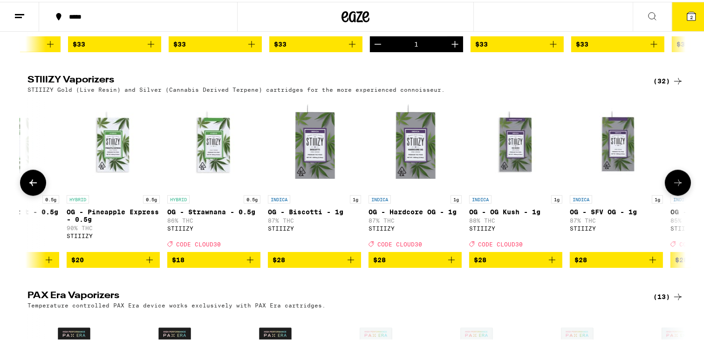
scroll to position [0, 1108]
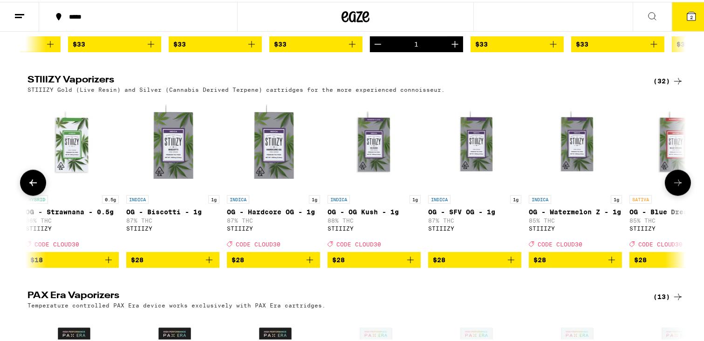
click at [681, 194] on button at bounding box center [678, 181] width 26 height 26
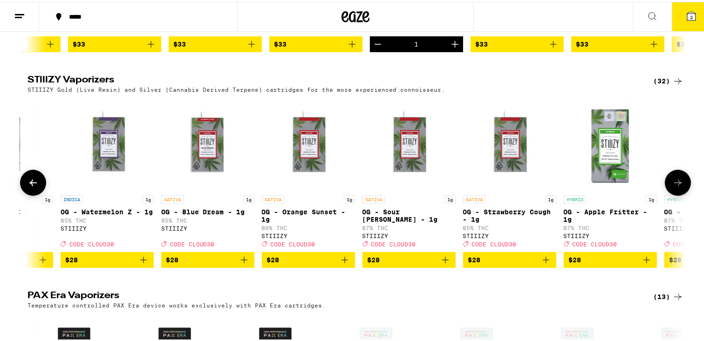
scroll to position [0, 1663]
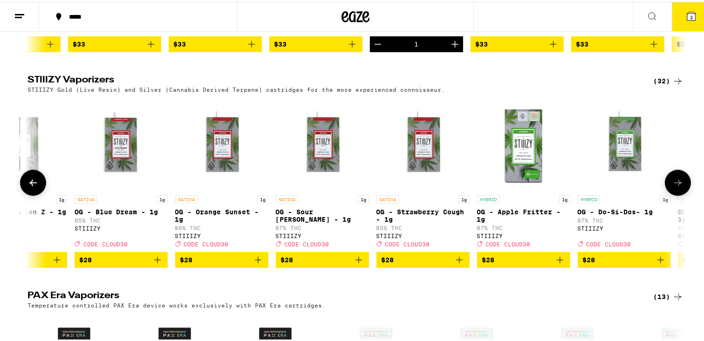
click at [681, 194] on button at bounding box center [678, 181] width 26 height 26
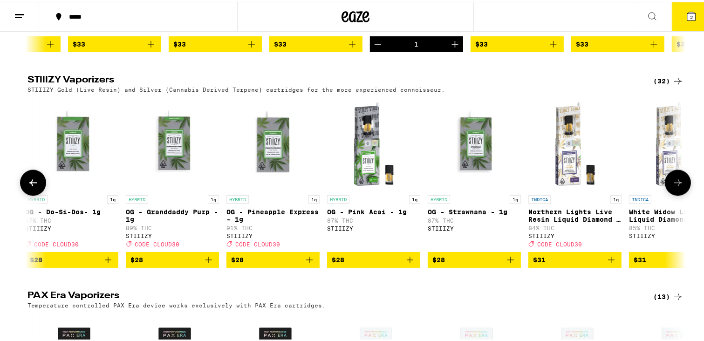
scroll to position [0, 2217]
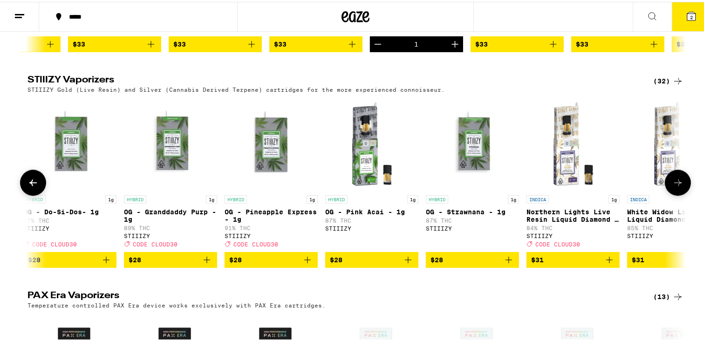
click at [681, 194] on button at bounding box center [678, 181] width 26 height 26
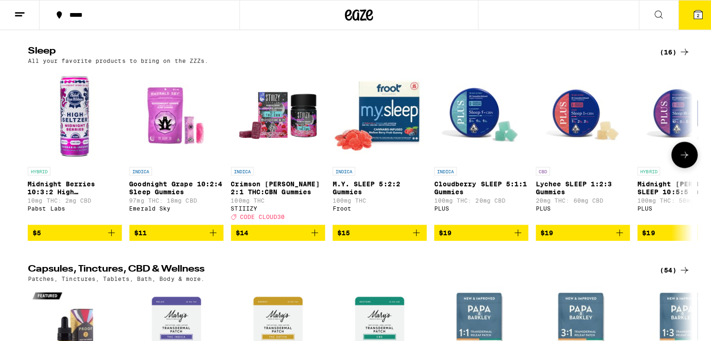
scroll to position [3779, 0]
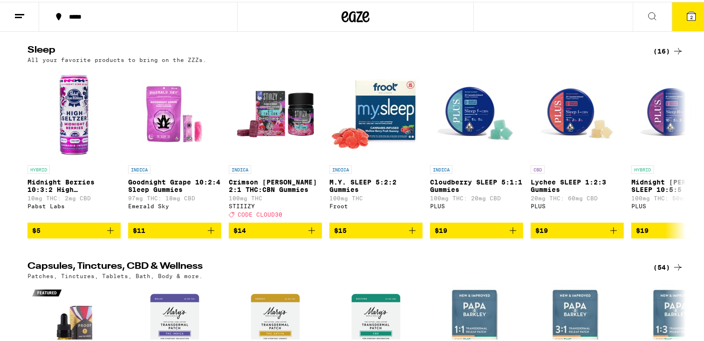
drag, startPoint x: 681, startPoint y: 243, endPoint x: 672, endPoint y: 93, distance: 150.2
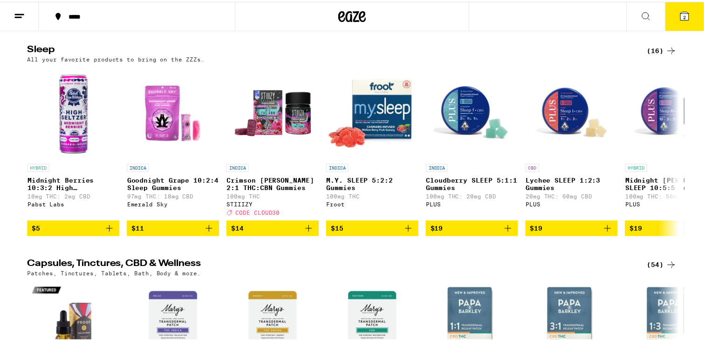
scroll to position [3742, 0]
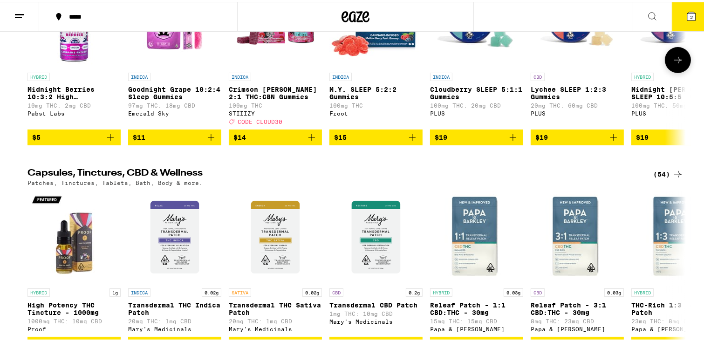
scroll to position [3881, 0]
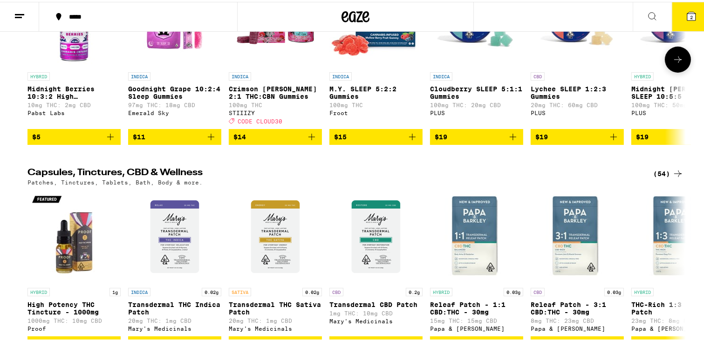
click at [685, 66] on img "Open page for Midnight Berry SLEEP 10:5:5 Gummies from PLUS" at bounding box center [677, 19] width 93 height 93
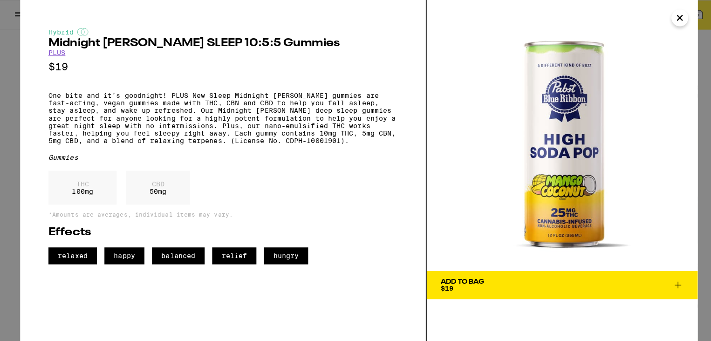
scroll to position [3886, 0]
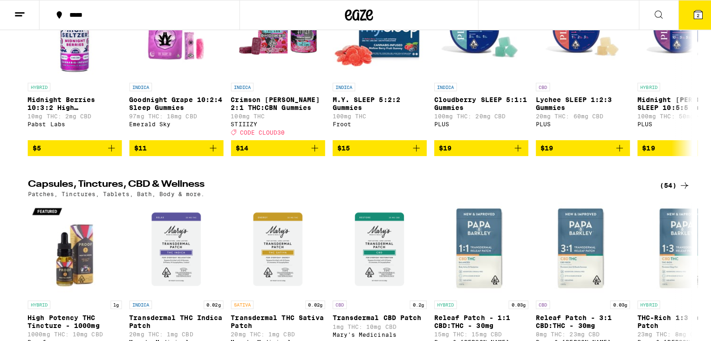
scroll to position [3867, 0]
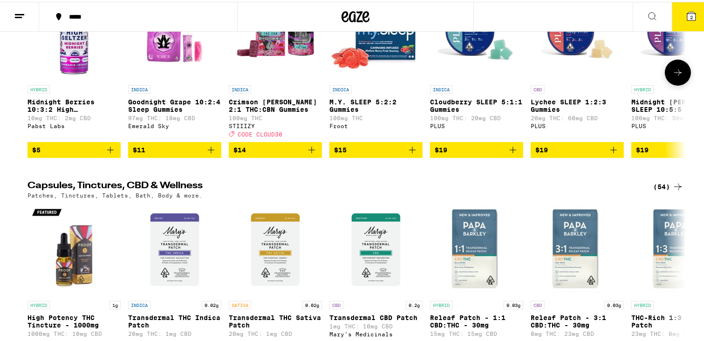
drag, startPoint x: 144, startPoint y: 310, endPoint x: 149, endPoint y: 147, distance: 163.1
drag, startPoint x: 149, startPoint y: 147, endPoint x: 332, endPoint y: 324, distance: 254.3
click at [332, 294] on img "Open page for Transdermal CBD Patch from Mary's Medicinals" at bounding box center [375, 247] width 93 height 93
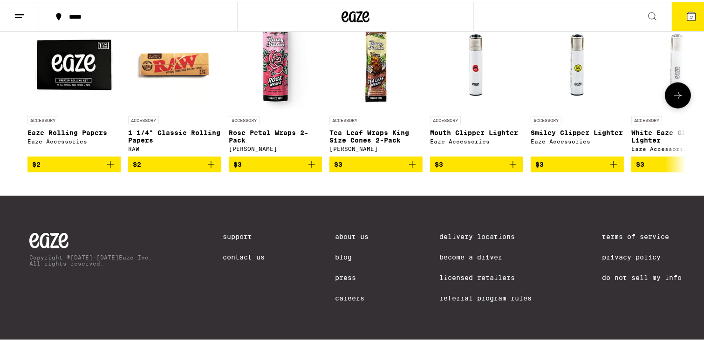
scroll to position [4489, 0]
click at [682, 107] on button at bounding box center [678, 94] width 26 height 26
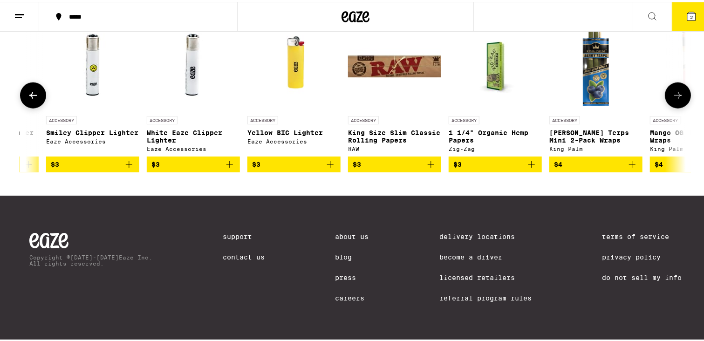
scroll to position [0, 554]
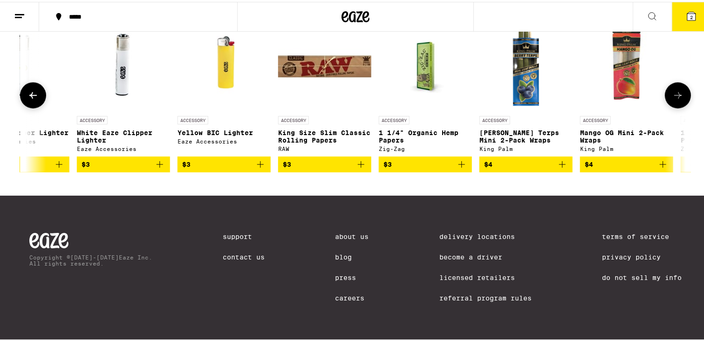
click at [672, 99] on icon at bounding box center [677, 93] width 11 height 11
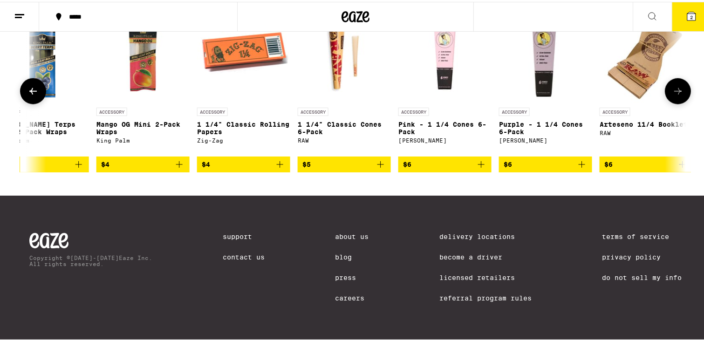
scroll to position [0, 1108]
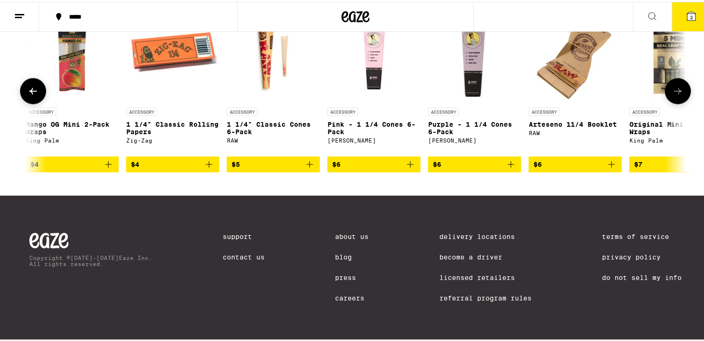
click at [678, 95] on icon at bounding box center [677, 89] width 11 height 11
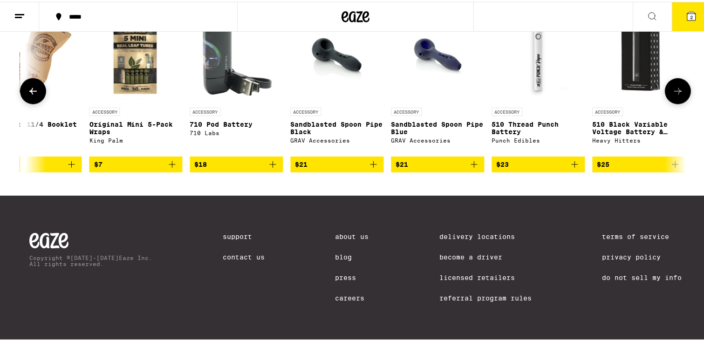
scroll to position [0, 1663]
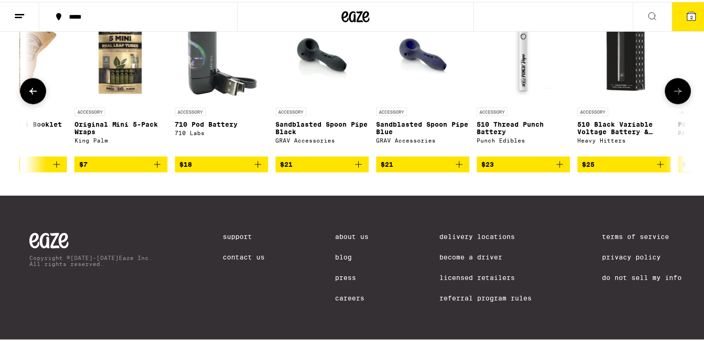
click at [523, 101] on img "Open page for 510 Thread Punch Battery from Punch Edibles" at bounding box center [523, 54] width 93 height 93
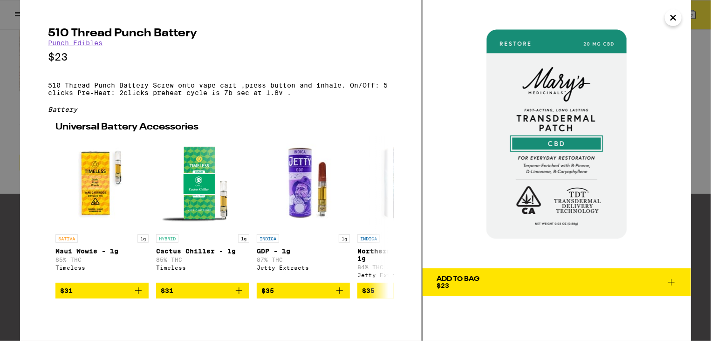
click at [672, 19] on icon "Close" at bounding box center [673, 17] width 5 height 5
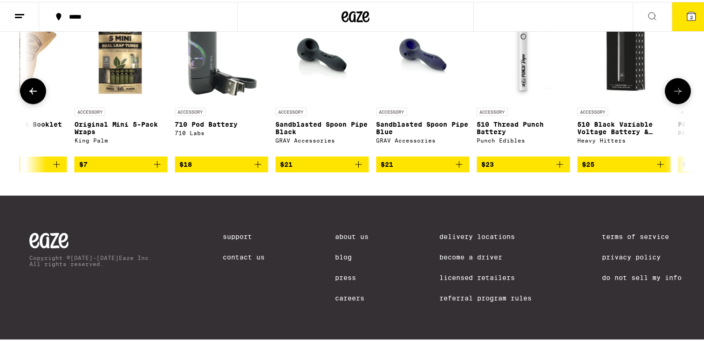
click at [676, 95] on icon at bounding box center [677, 89] width 11 height 11
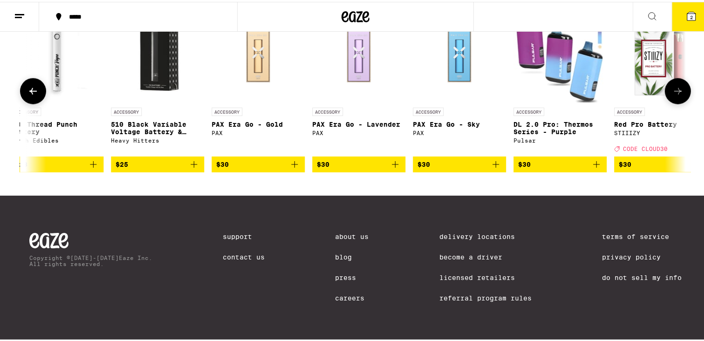
scroll to position [0, 2217]
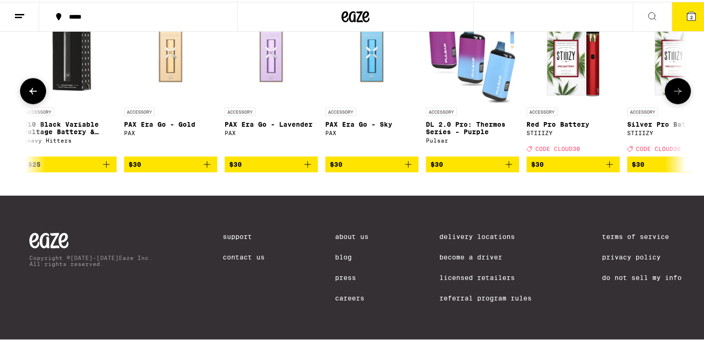
click at [676, 95] on icon at bounding box center [677, 89] width 11 height 11
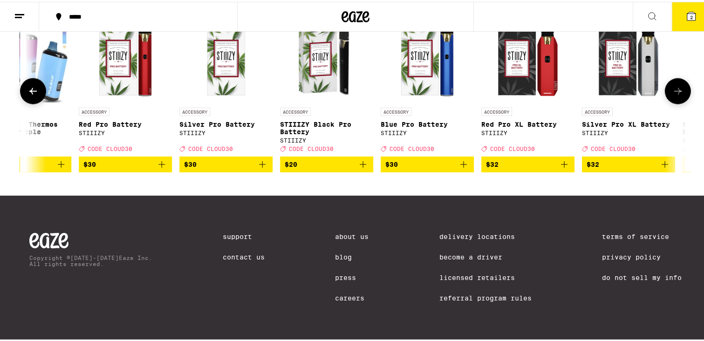
click at [676, 95] on icon at bounding box center [677, 89] width 11 height 11
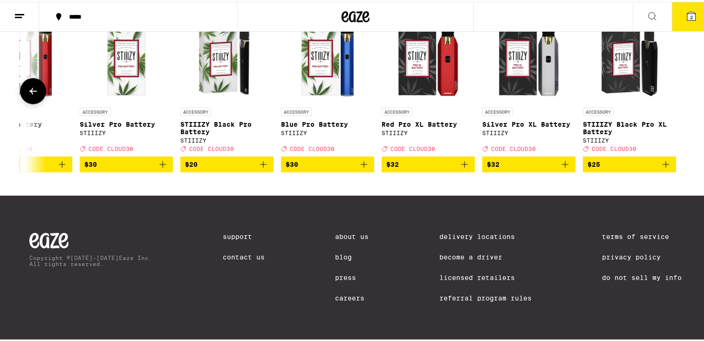
click at [678, 102] on div at bounding box center [678, 89] width 26 height 26
click at [667, 102] on div at bounding box center [678, 89] width 26 height 26
drag, startPoint x: 667, startPoint y: 217, endPoint x: 663, endPoint y: 228, distance: 11.8
click at [665, 102] on div at bounding box center [678, 89] width 26 height 26
drag, startPoint x: 689, startPoint y: 232, endPoint x: 670, endPoint y: 194, distance: 42.9
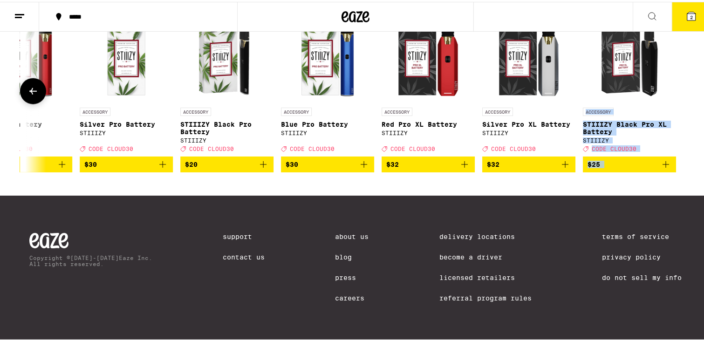
click at [670, 170] on div "ACCESSORY Eaze Rolling Papers Eaze Accessories $2 ACCESSORY 1 1/4" Classic Roll…" at bounding box center [355, 89] width 671 height 163
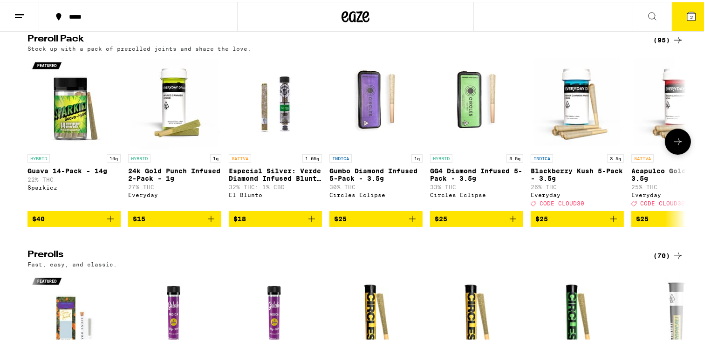
scroll to position [2743, 0]
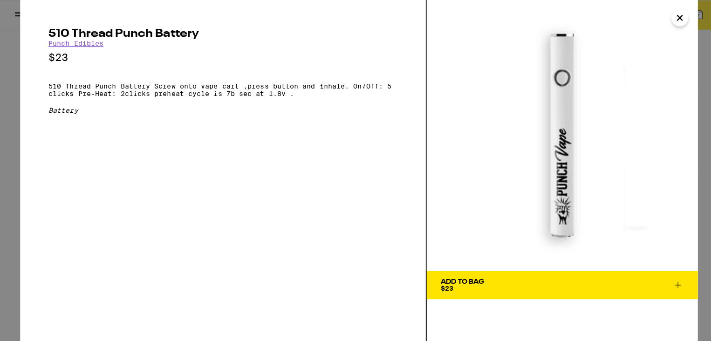
scroll to position [4489, 0]
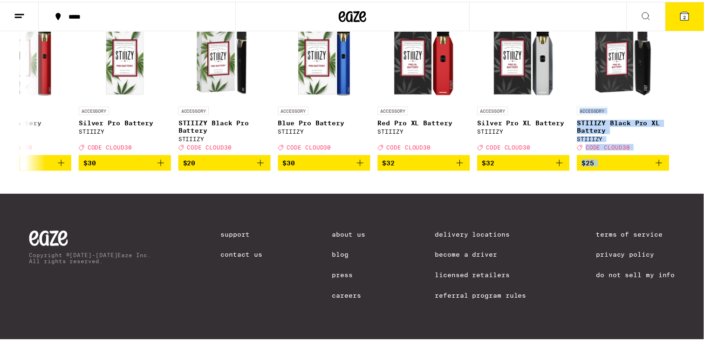
scroll to position [2790, 0]
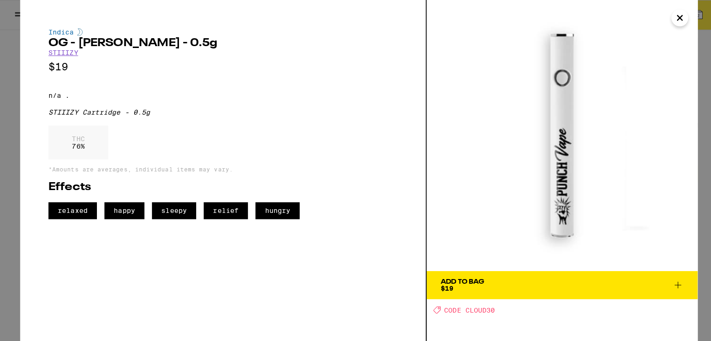
scroll to position [61, 0]
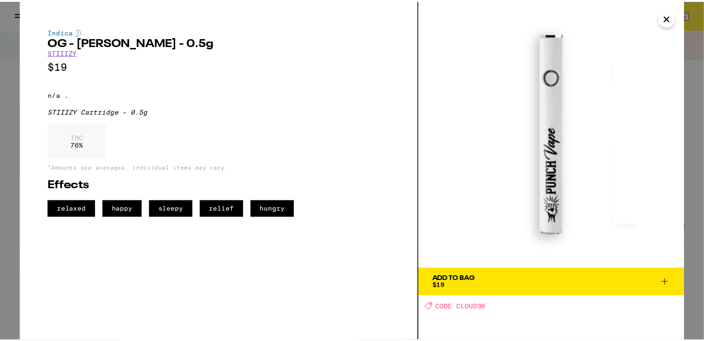
scroll to position [2790, 0]
